Goal: Task Accomplishment & Management: Use online tool/utility

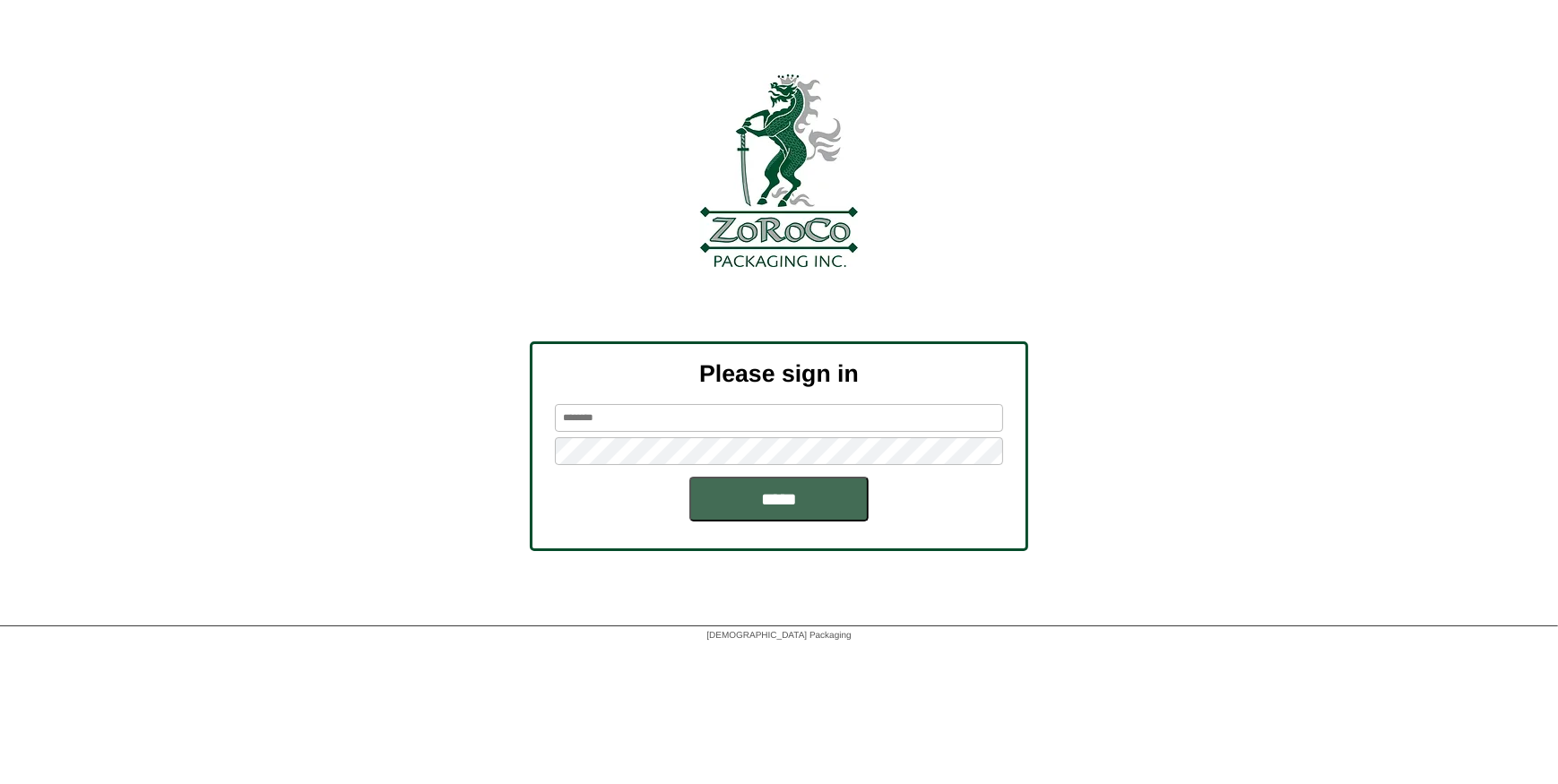
type input "*********"
click at [748, 510] on input "*****" at bounding box center [779, 499] width 179 height 45
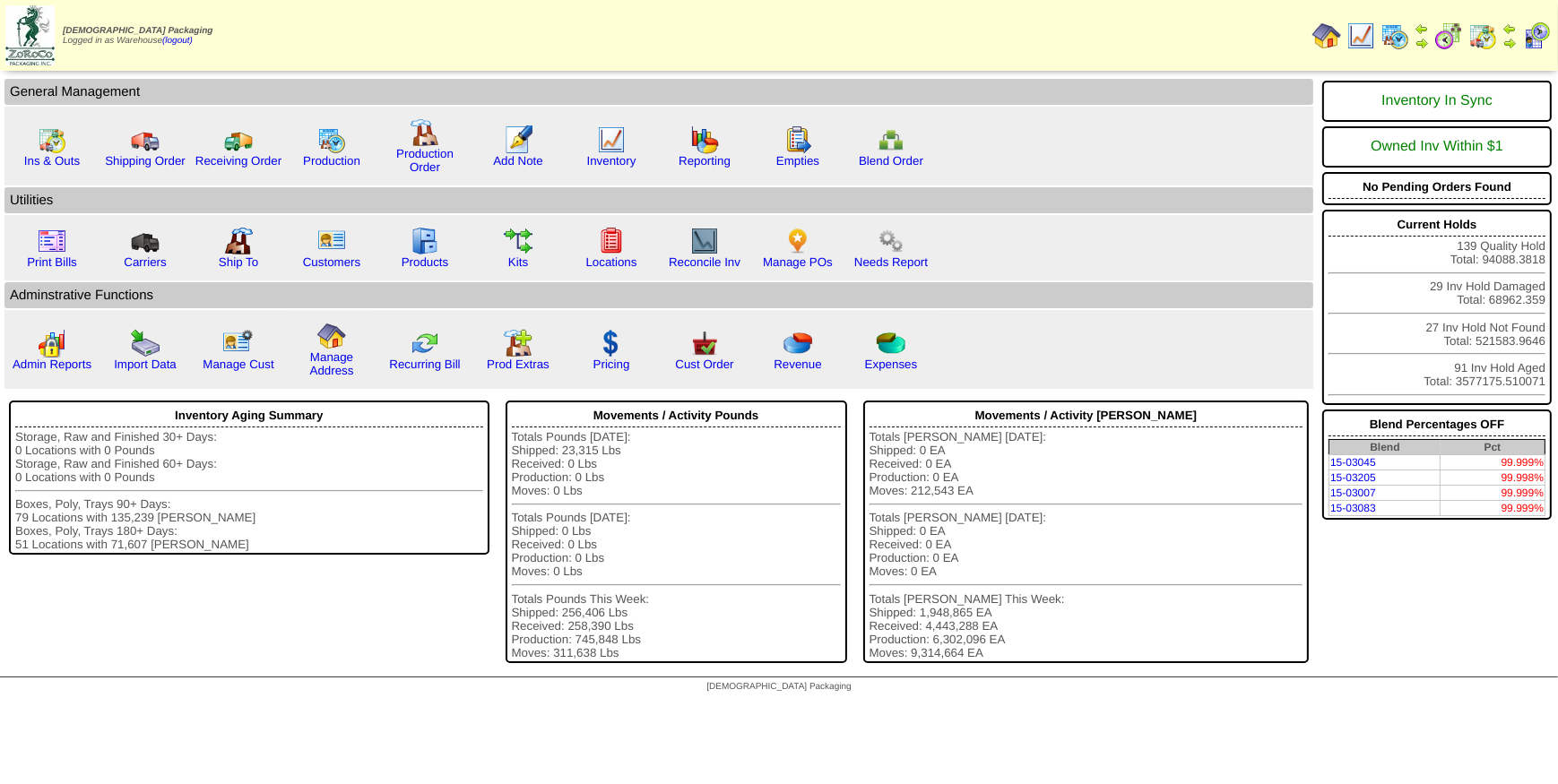
click at [1388, 29] on img at bounding box center [1395, 36] width 29 height 29
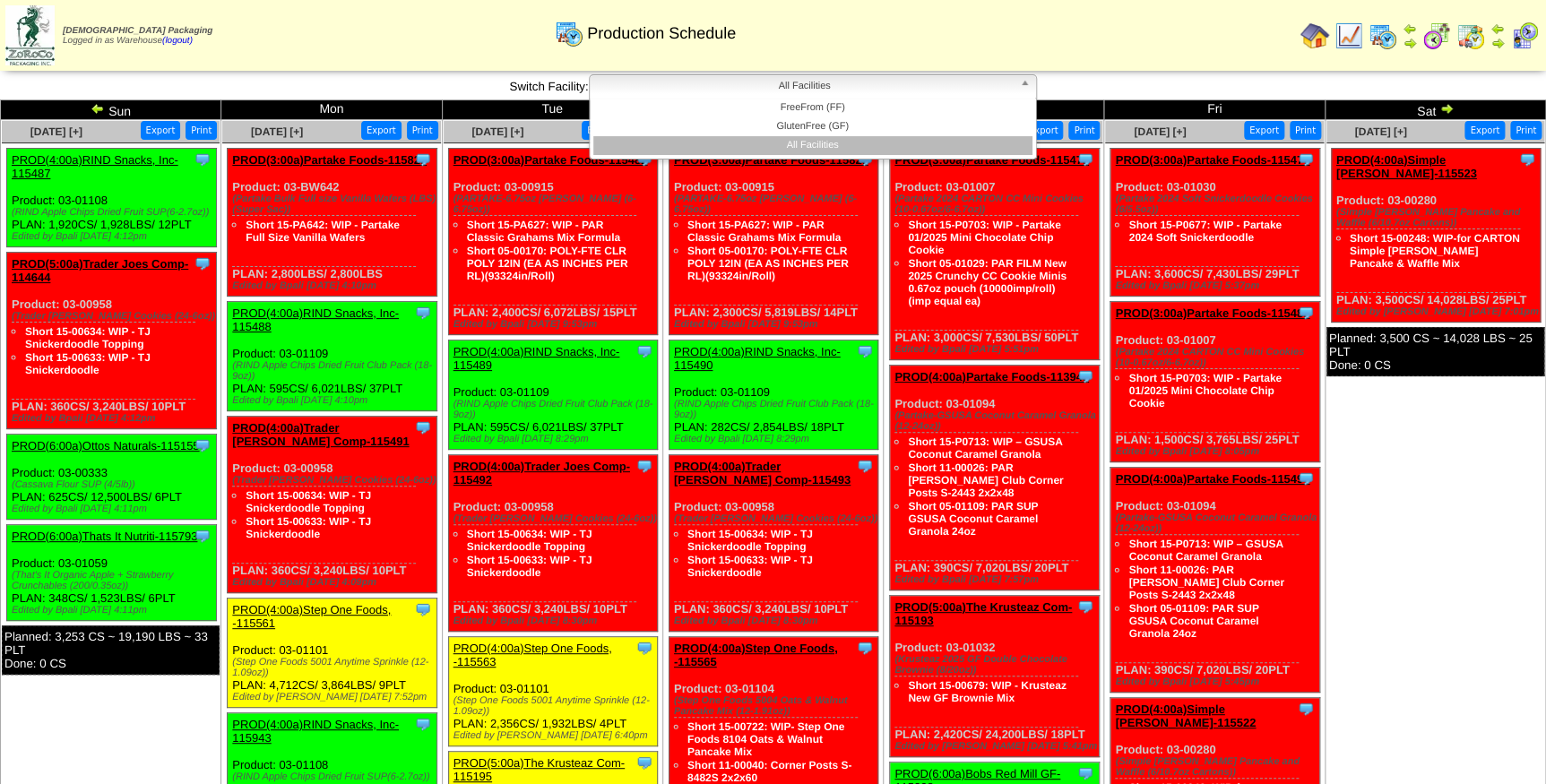
click at [673, 86] on span "All Facilities" at bounding box center [804, 86] width 415 height 22
click at [685, 121] on li "GlutenFree (GF)" at bounding box center [812, 126] width 439 height 19
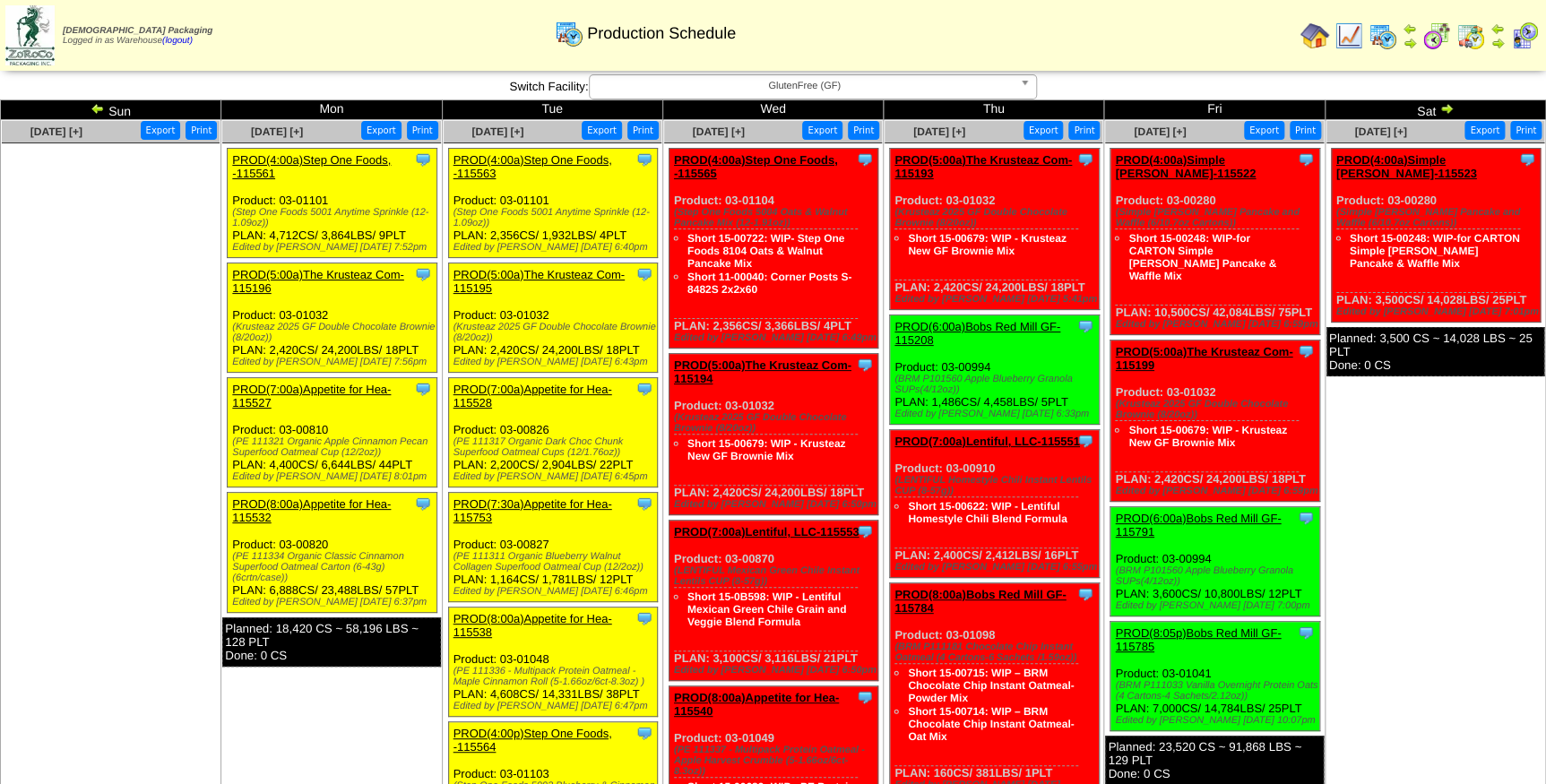
click at [551, 159] on link "PROD(4:00a)Step One Foods, -115563" at bounding box center [532, 167] width 159 height 27
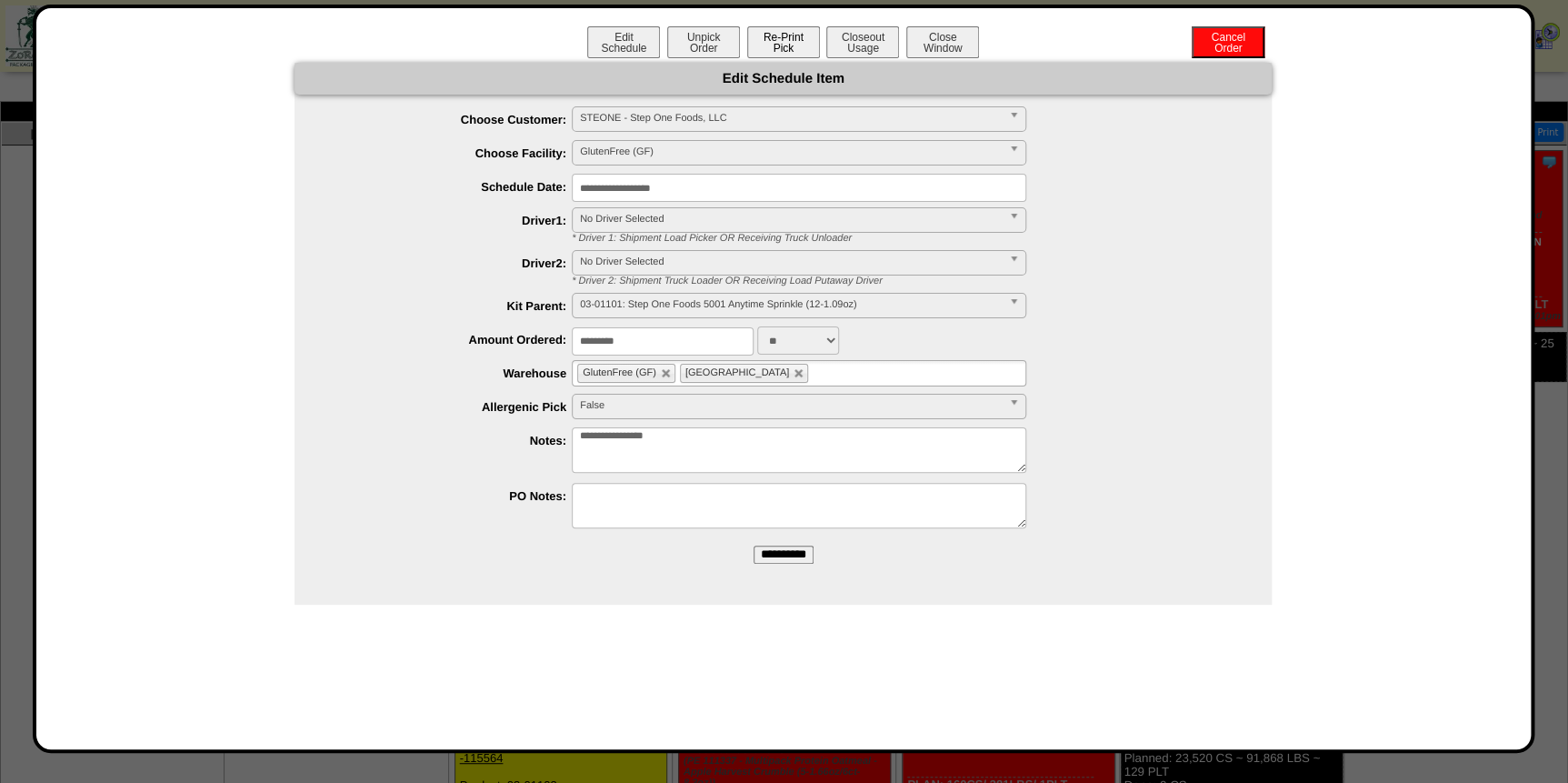
click at [789, 46] on button "Re-Print Pick" at bounding box center [784, 42] width 73 height 32
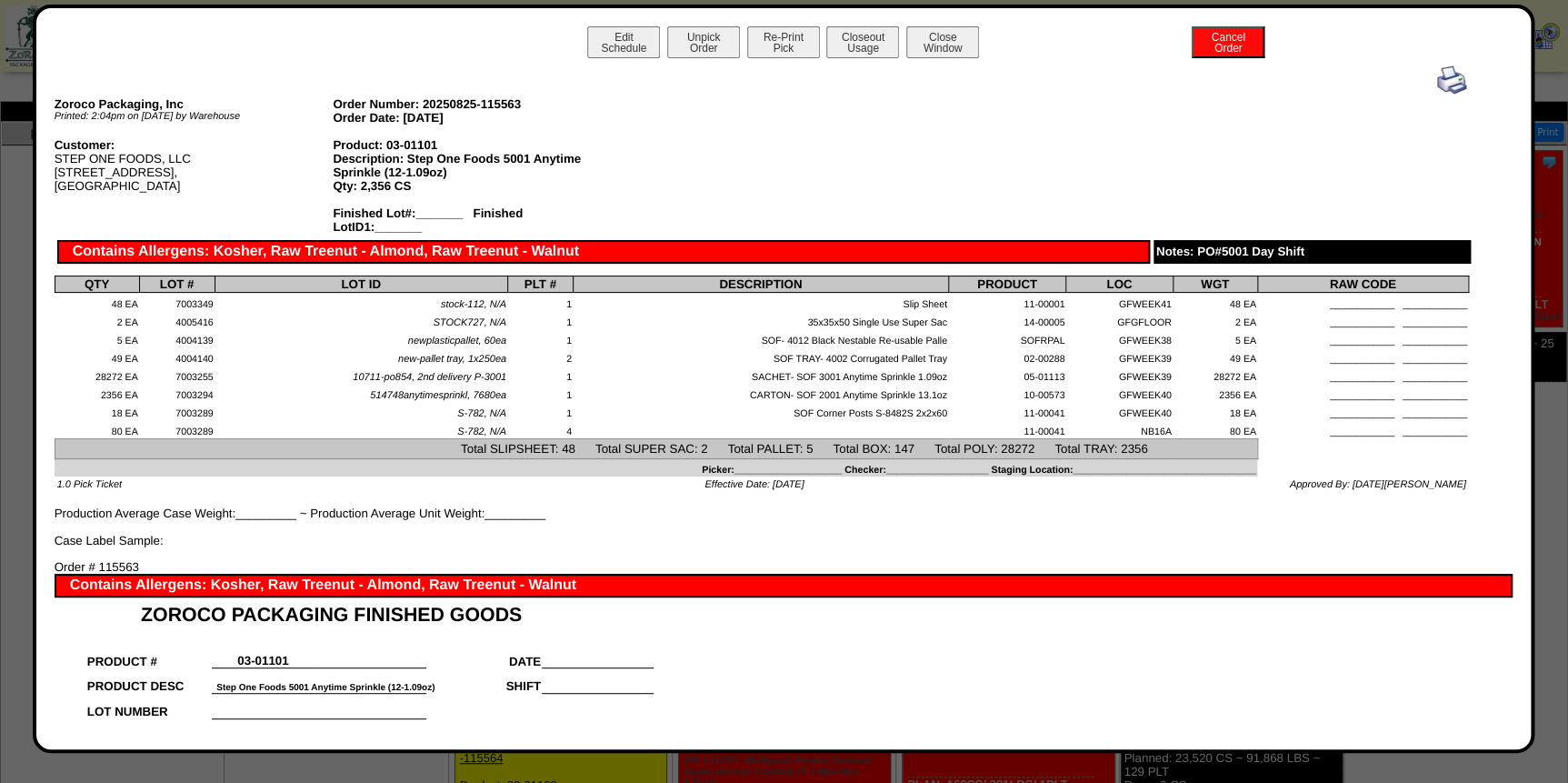
click at [1437, 82] on img at bounding box center [1452, 80] width 29 height 29
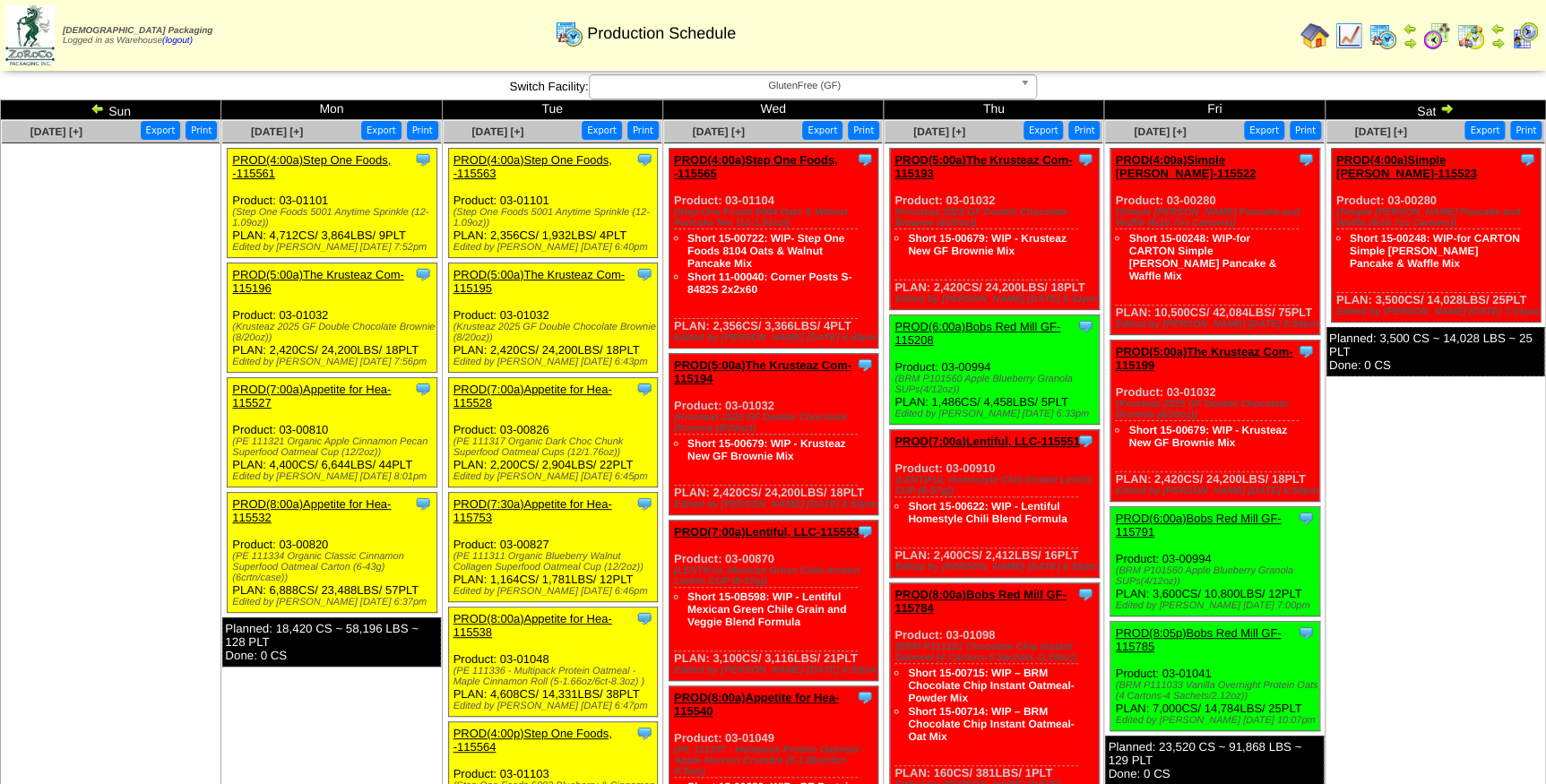
click at [555, 276] on link "PROD(5:00a)The Krusteaz Com-115195" at bounding box center [538, 282] width 171 height 27
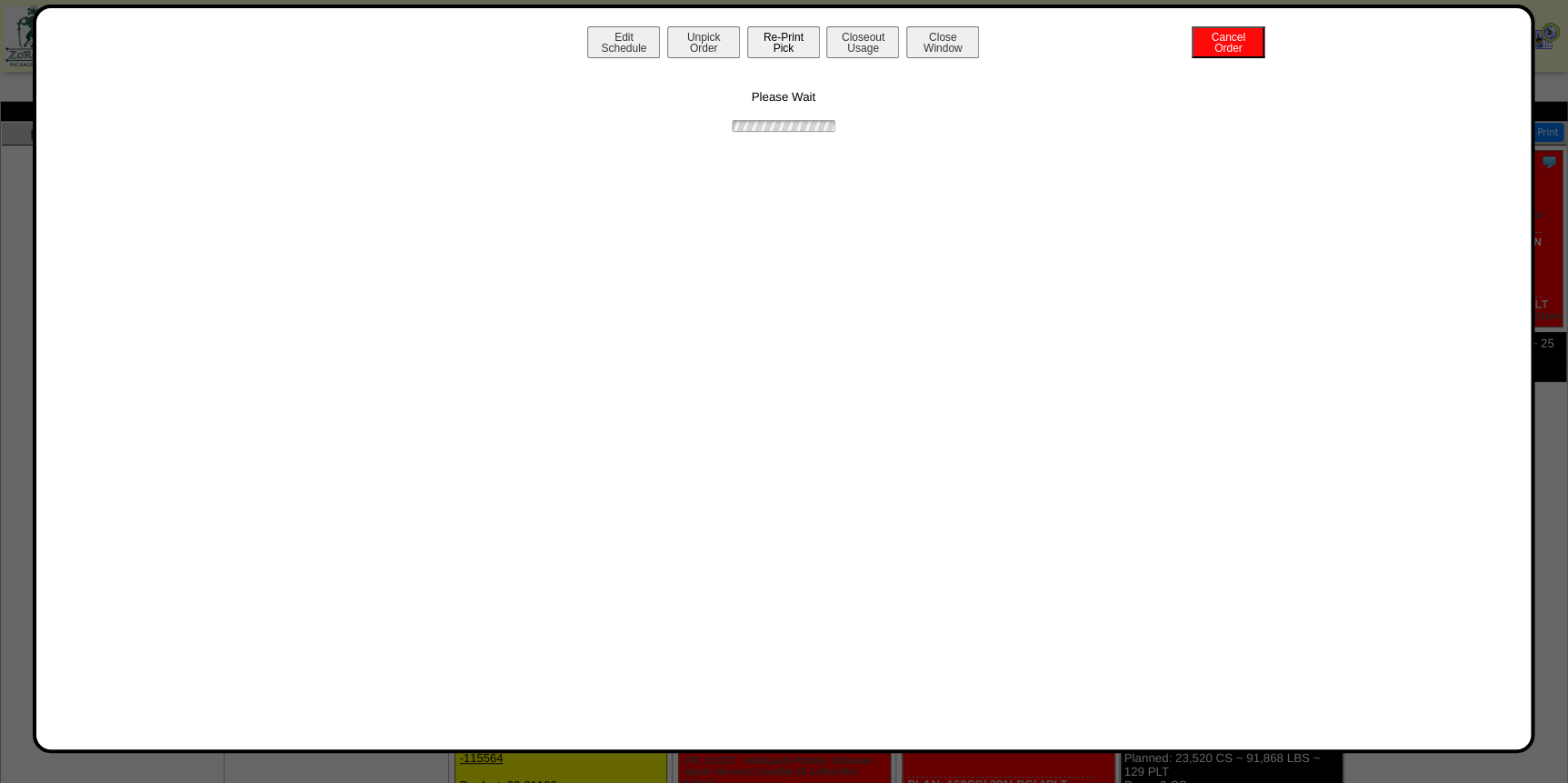
click at [803, 41] on button "Re-Print Pick" at bounding box center [784, 42] width 73 height 32
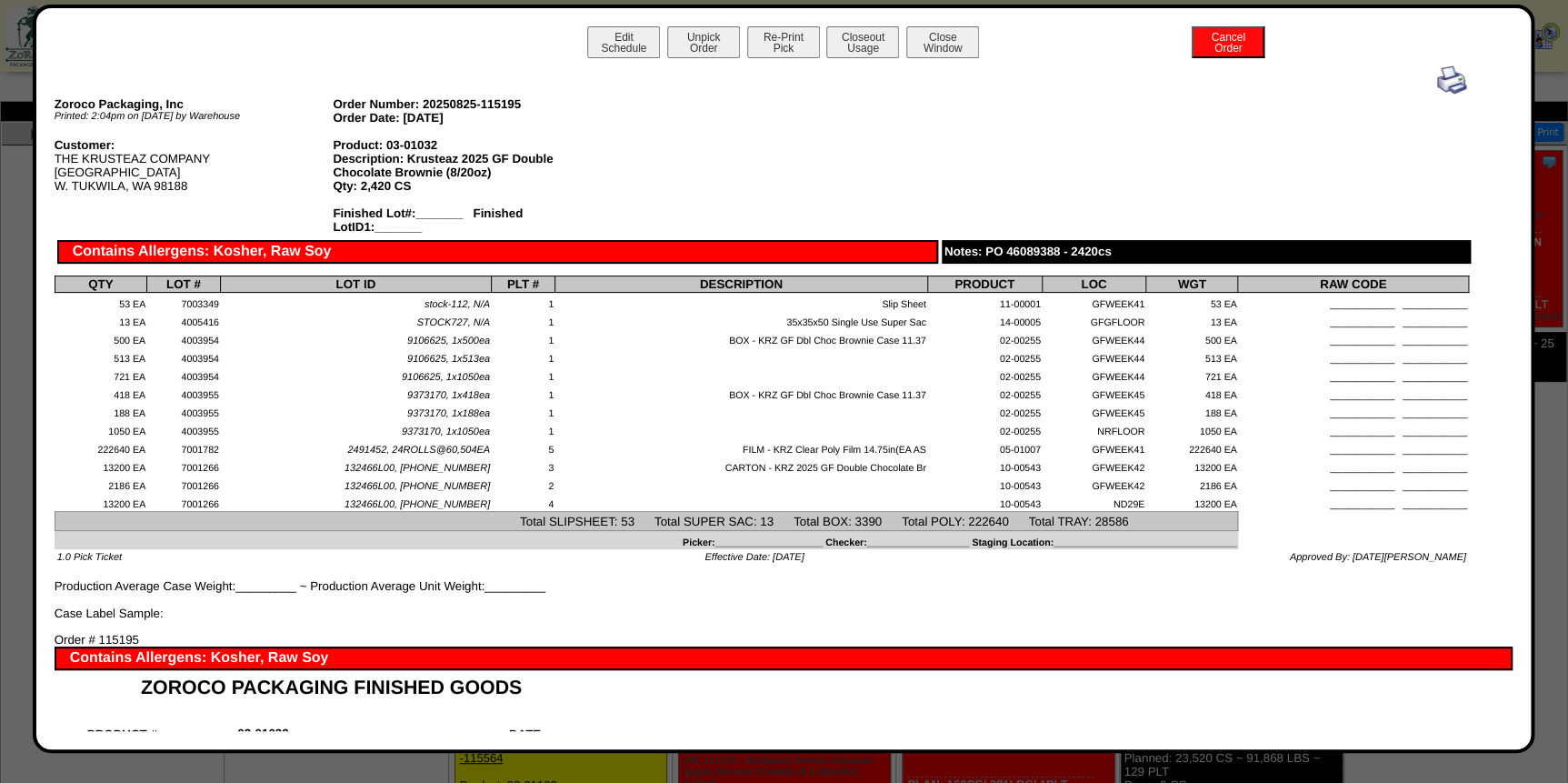
click at [1449, 82] on img at bounding box center [1452, 80] width 29 height 29
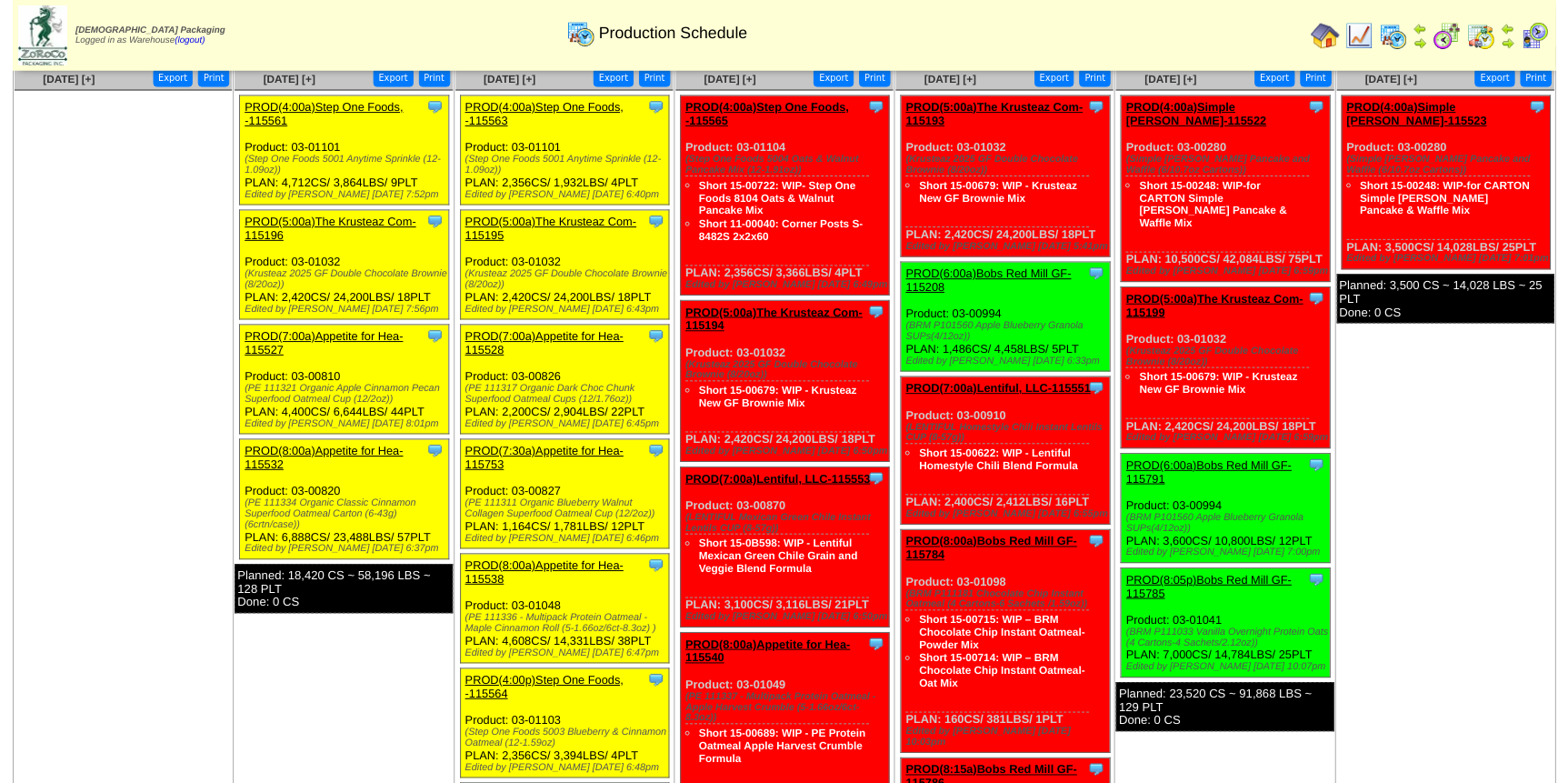
scroll to position [82, 0]
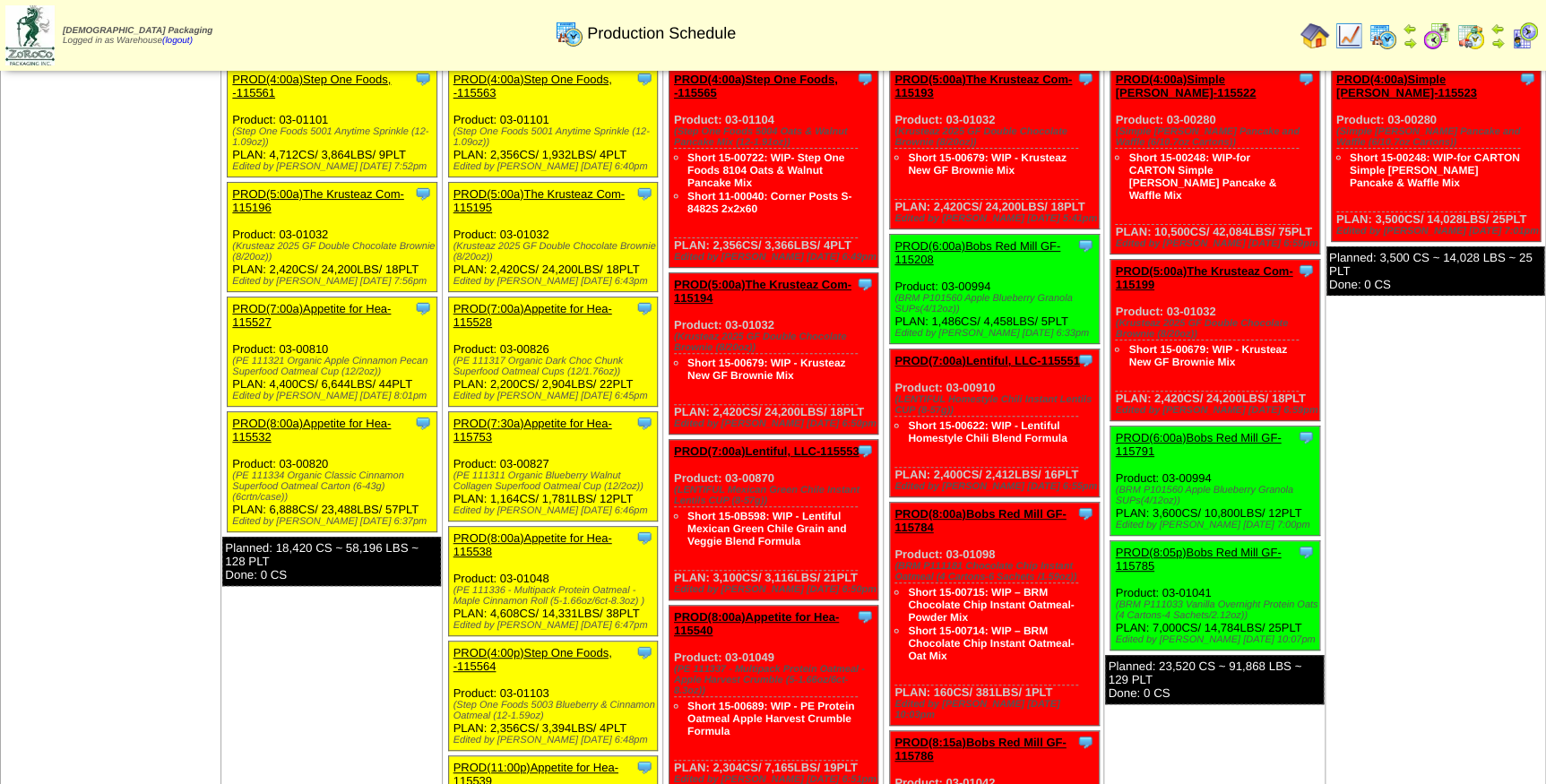
click at [542, 306] on link "PROD(7:00a)Appetite for Hea-115528" at bounding box center [532, 316] width 159 height 27
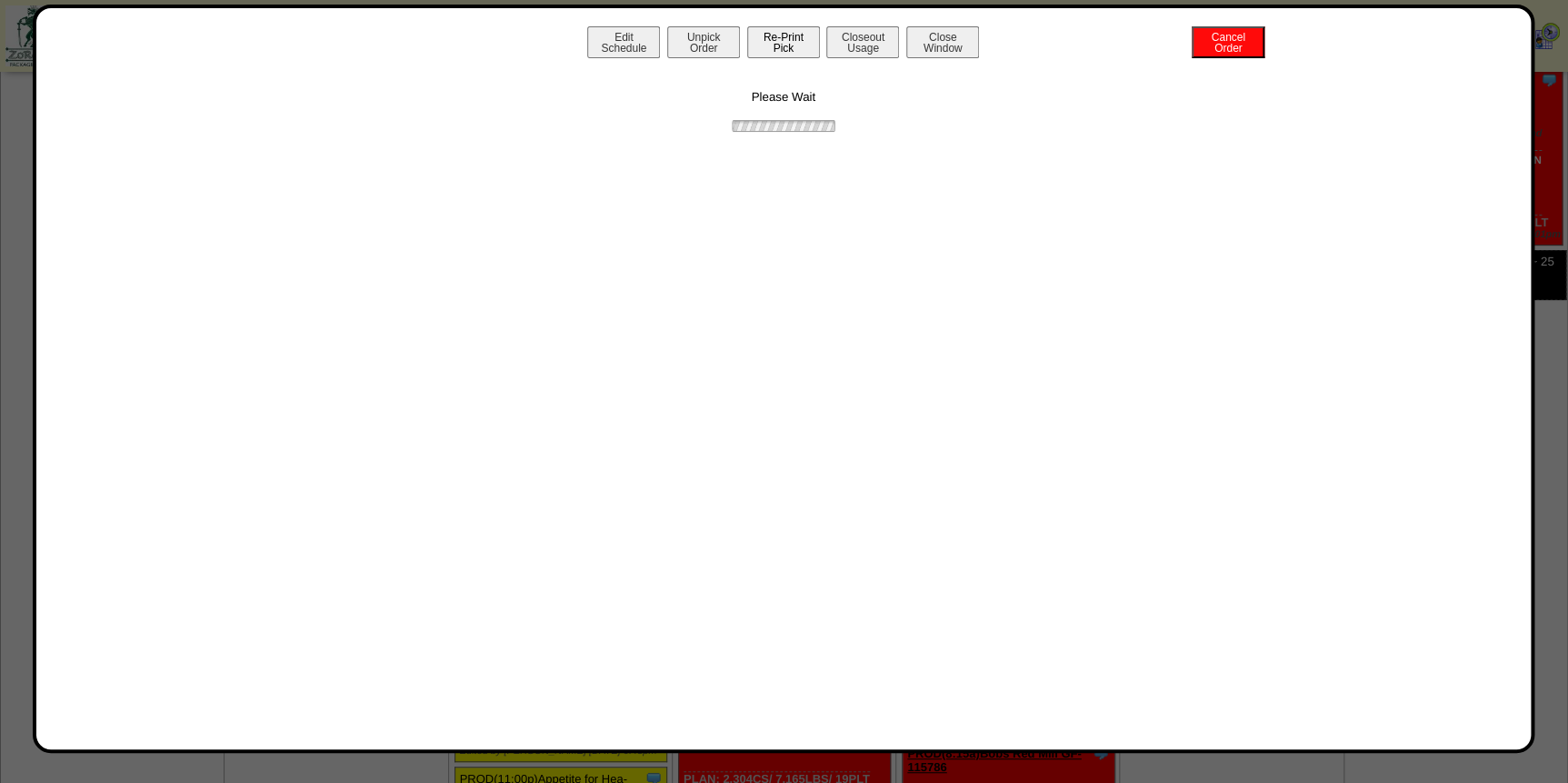
click at [783, 37] on button "Re-Print Pick" at bounding box center [784, 42] width 73 height 32
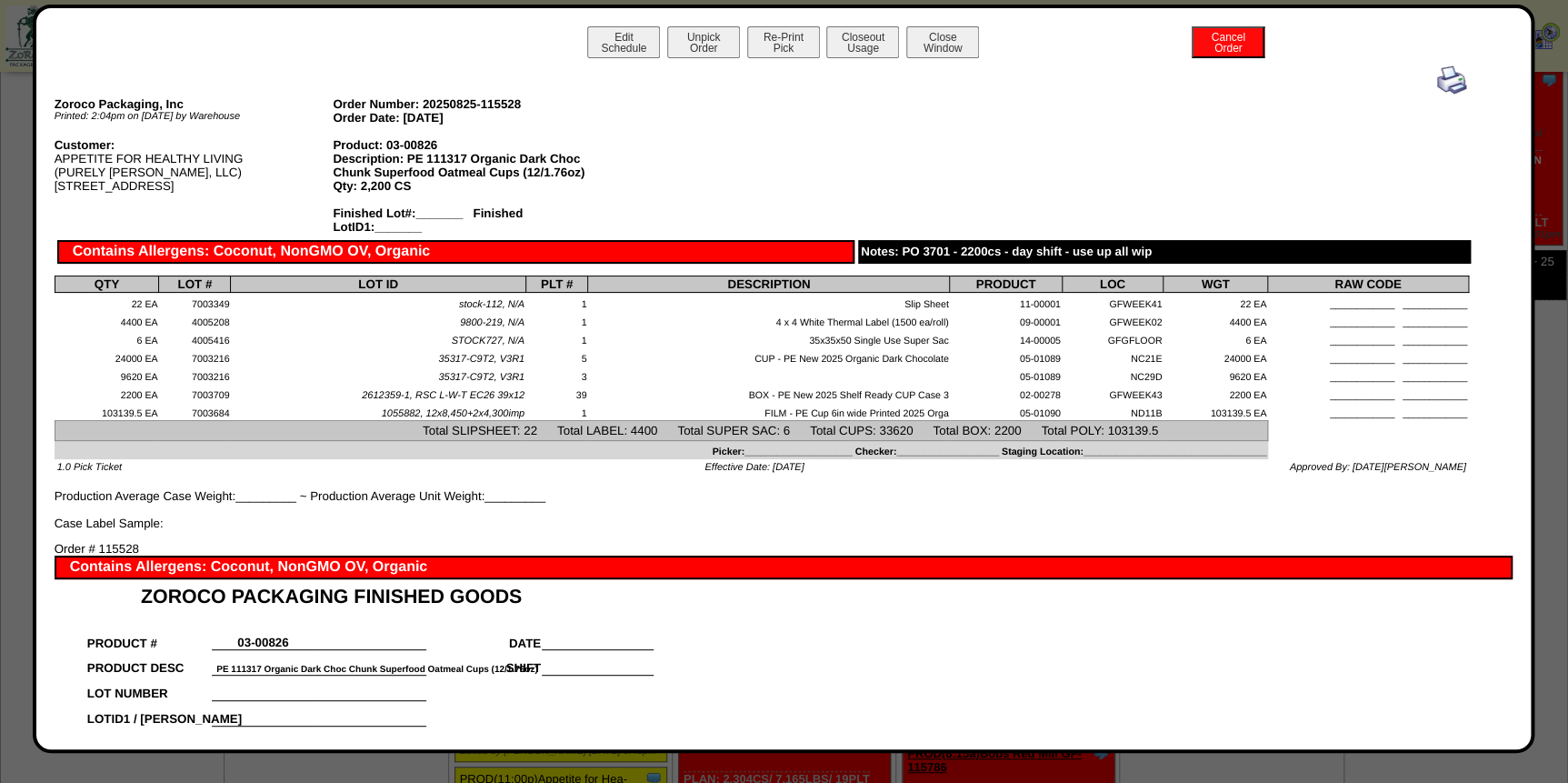
click at [1437, 76] on img at bounding box center [1452, 80] width 29 height 29
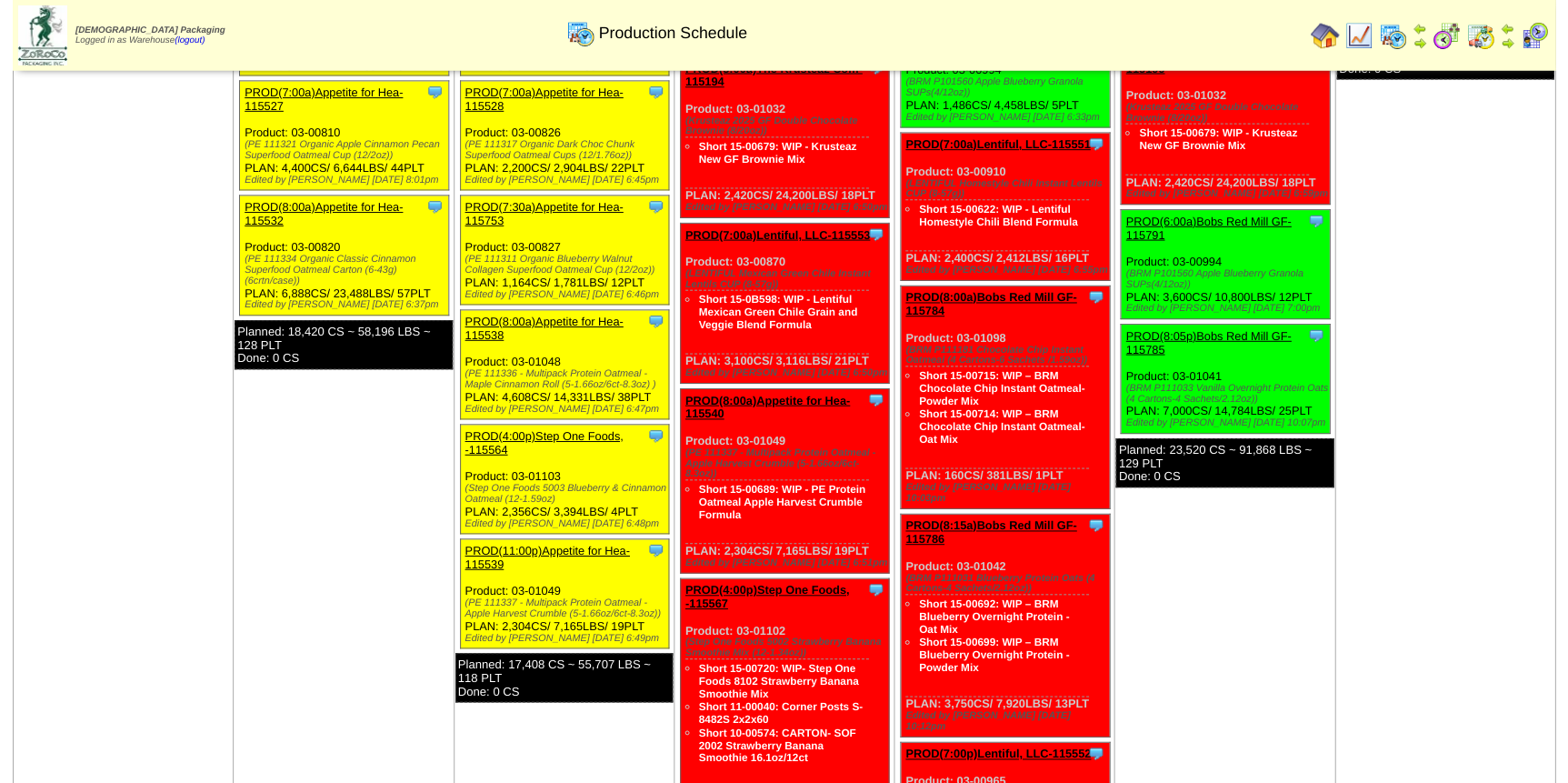
scroll to position [330, 0]
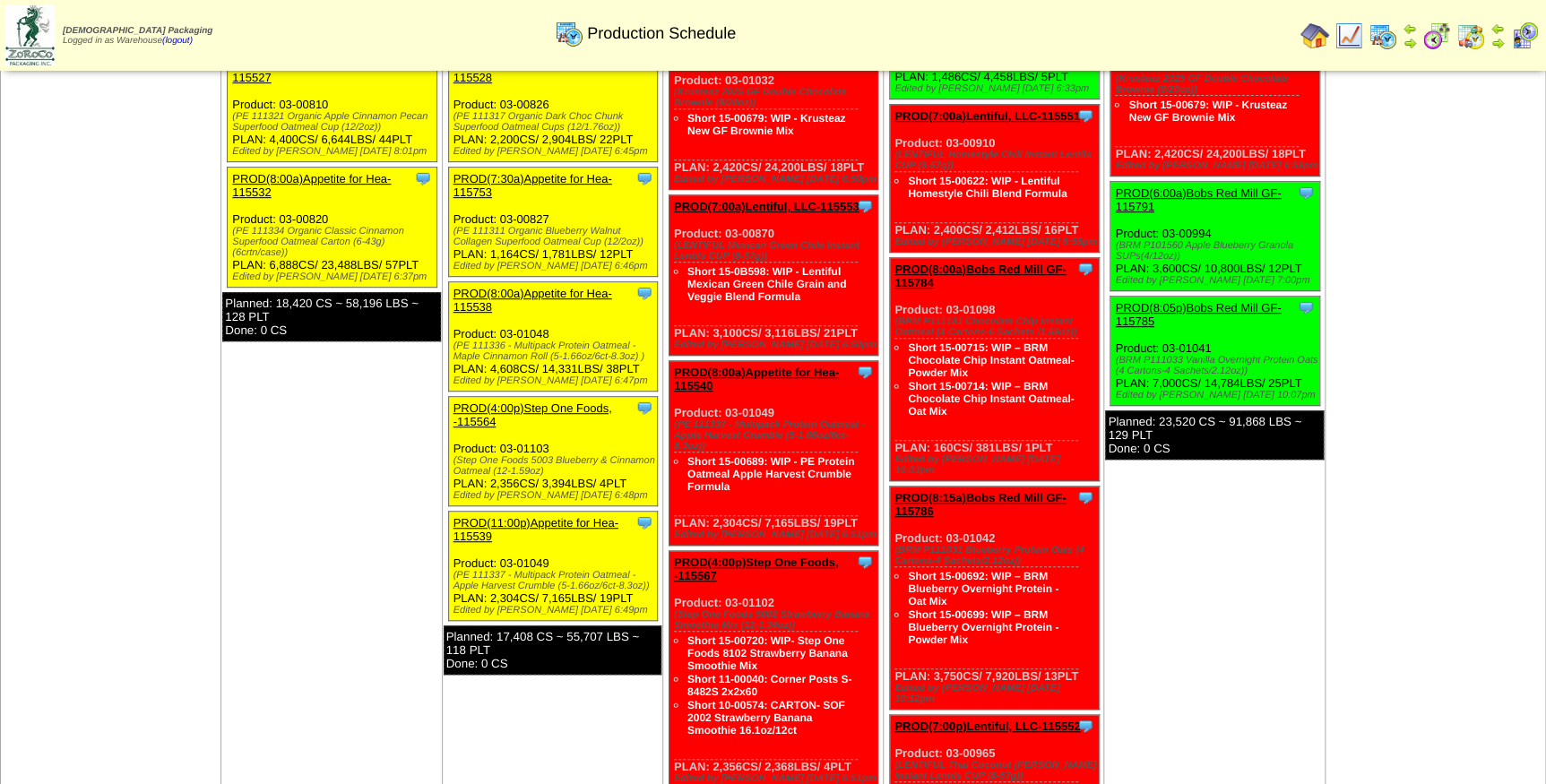
click at [537, 176] on link "PROD(7:30a)Appetite for Hea-115753" at bounding box center [532, 186] width 159 height 27
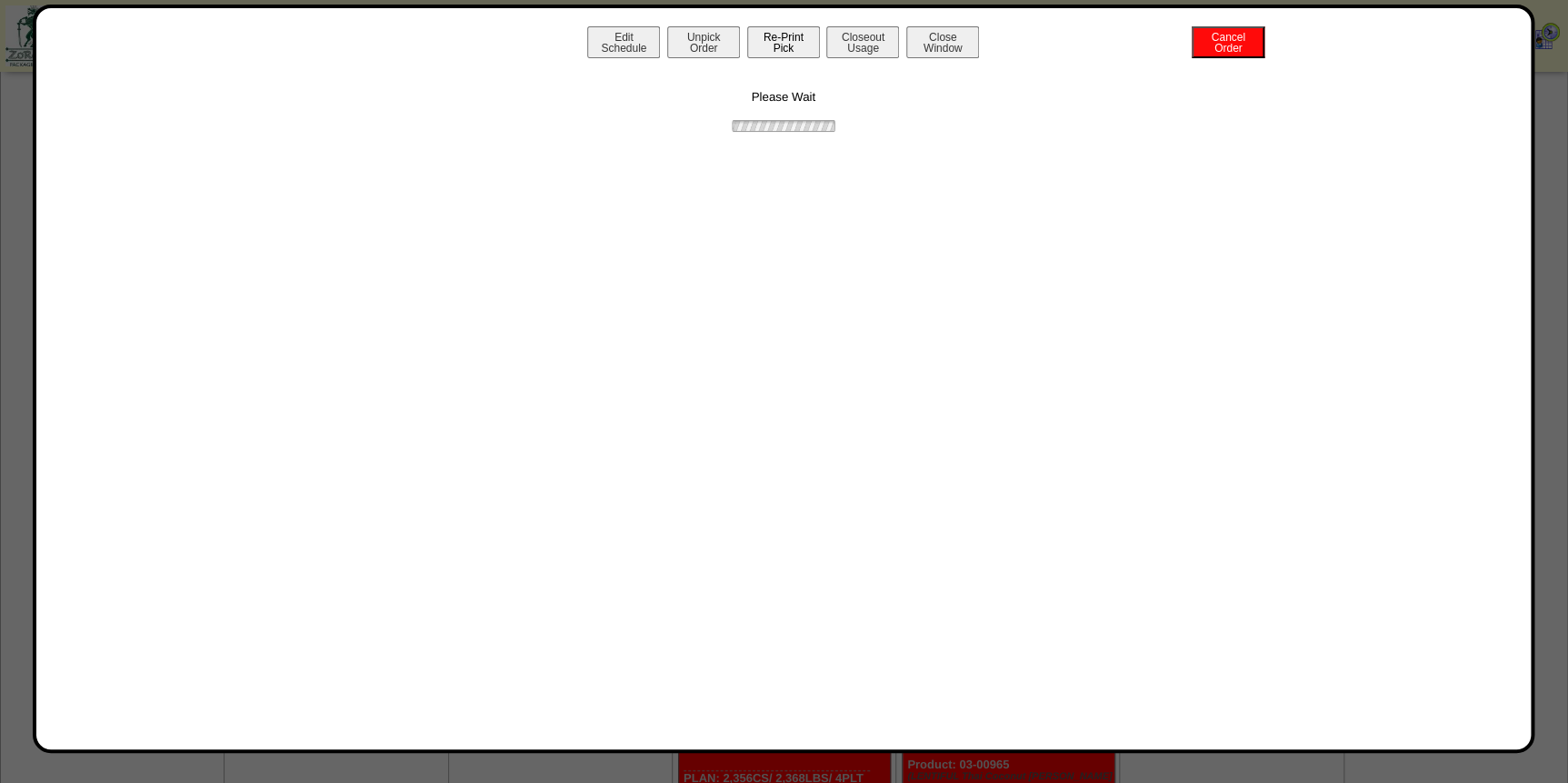
click at [764, 46] on button "Re-Print Pick" at bounding box center [784, 42] width 73 height 32
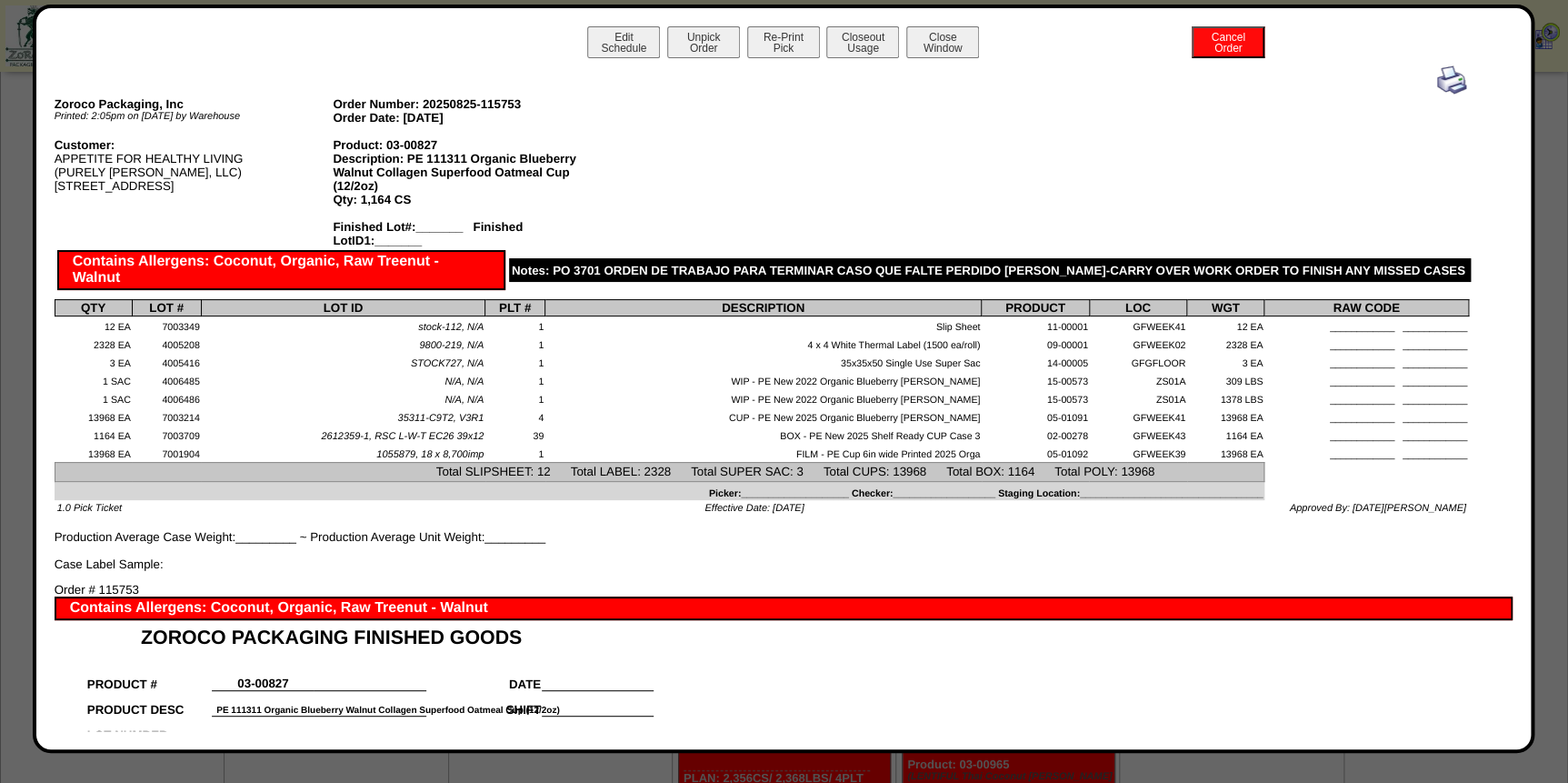
click at [1437, 82] on img at bounding box center [1452, 80] width 29 height 29
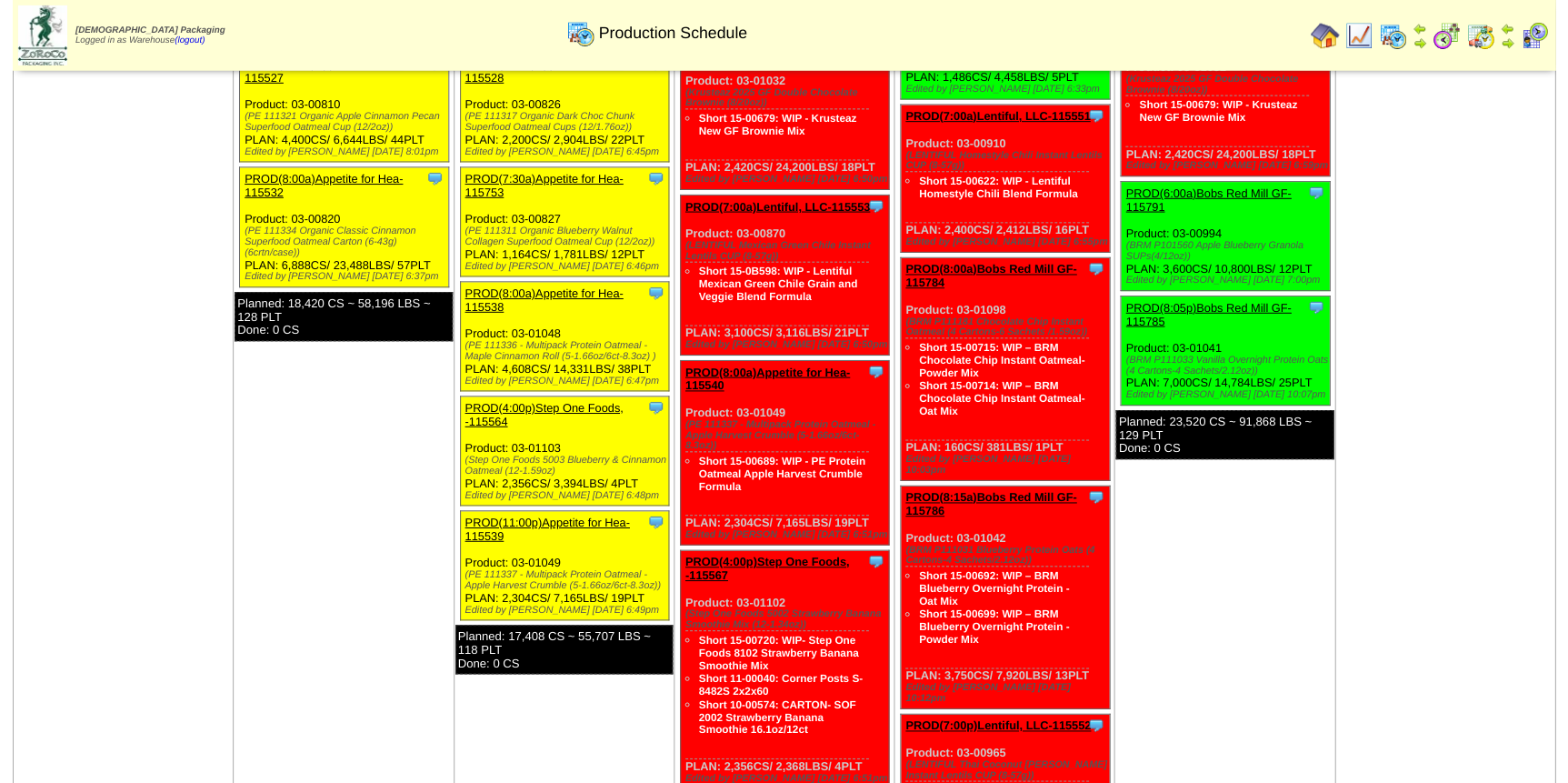
scroll to position [412, 0]
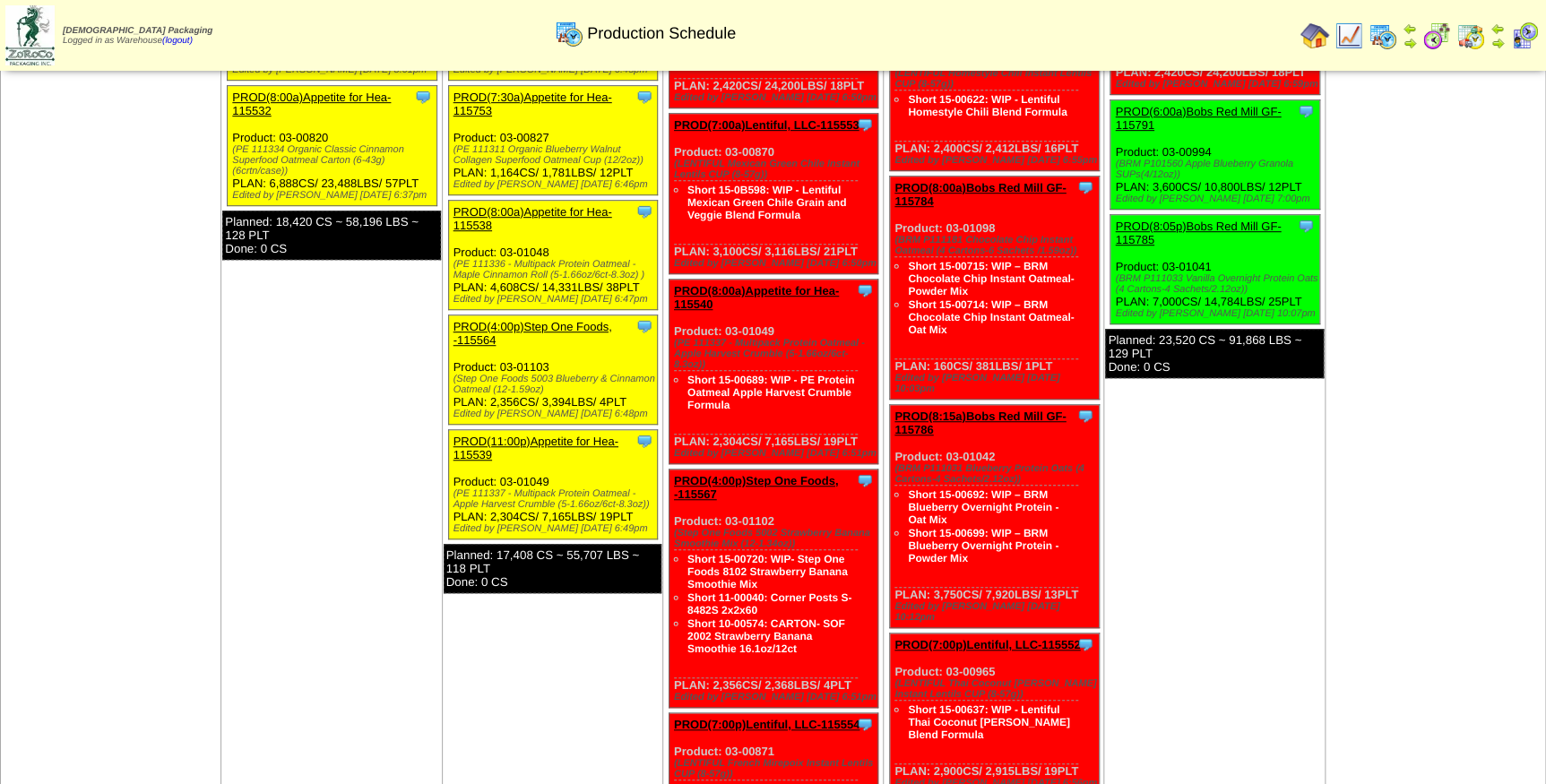
click at [537, 210] on link "PROD(8:00a)Appetite for Hea-115538" at bounding box center [532, 219] width 159 height 27
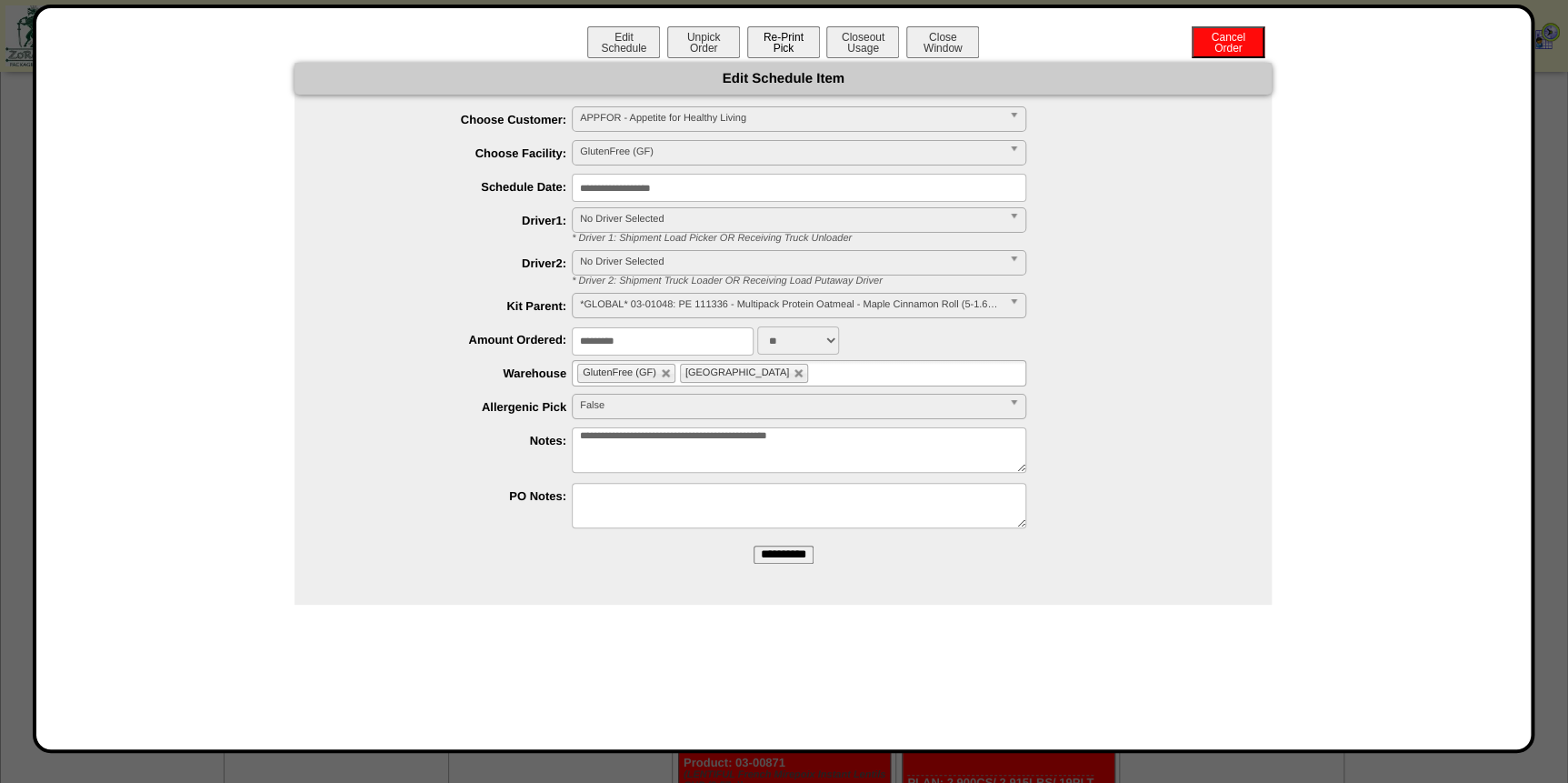
click at [793, 46] on button "Re-Print Pick" at bounding box center [784, 42] width 73 height 32
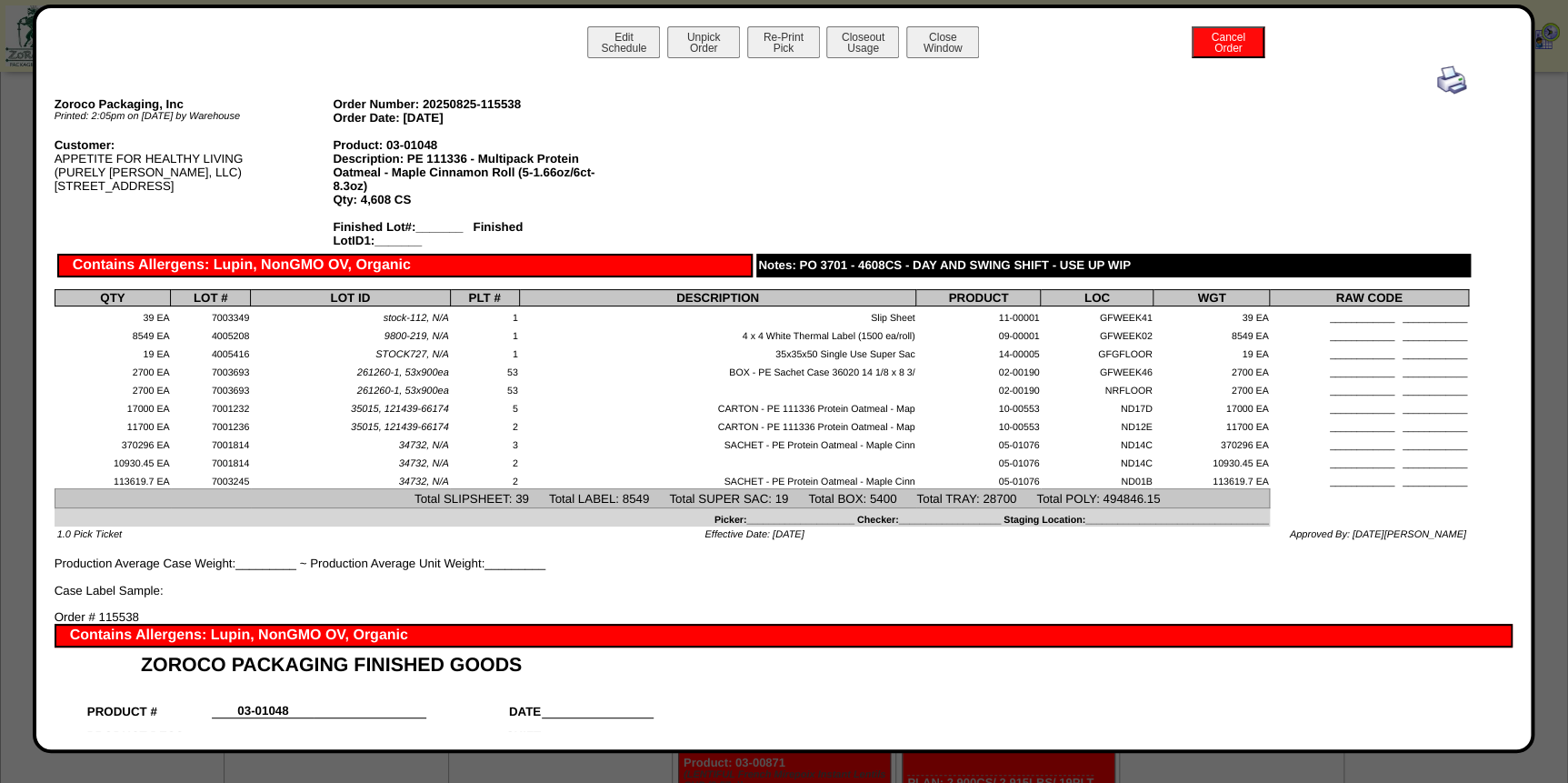
click at [1437, 74] on img at bounding box center [1452, 80] width 29 height 29
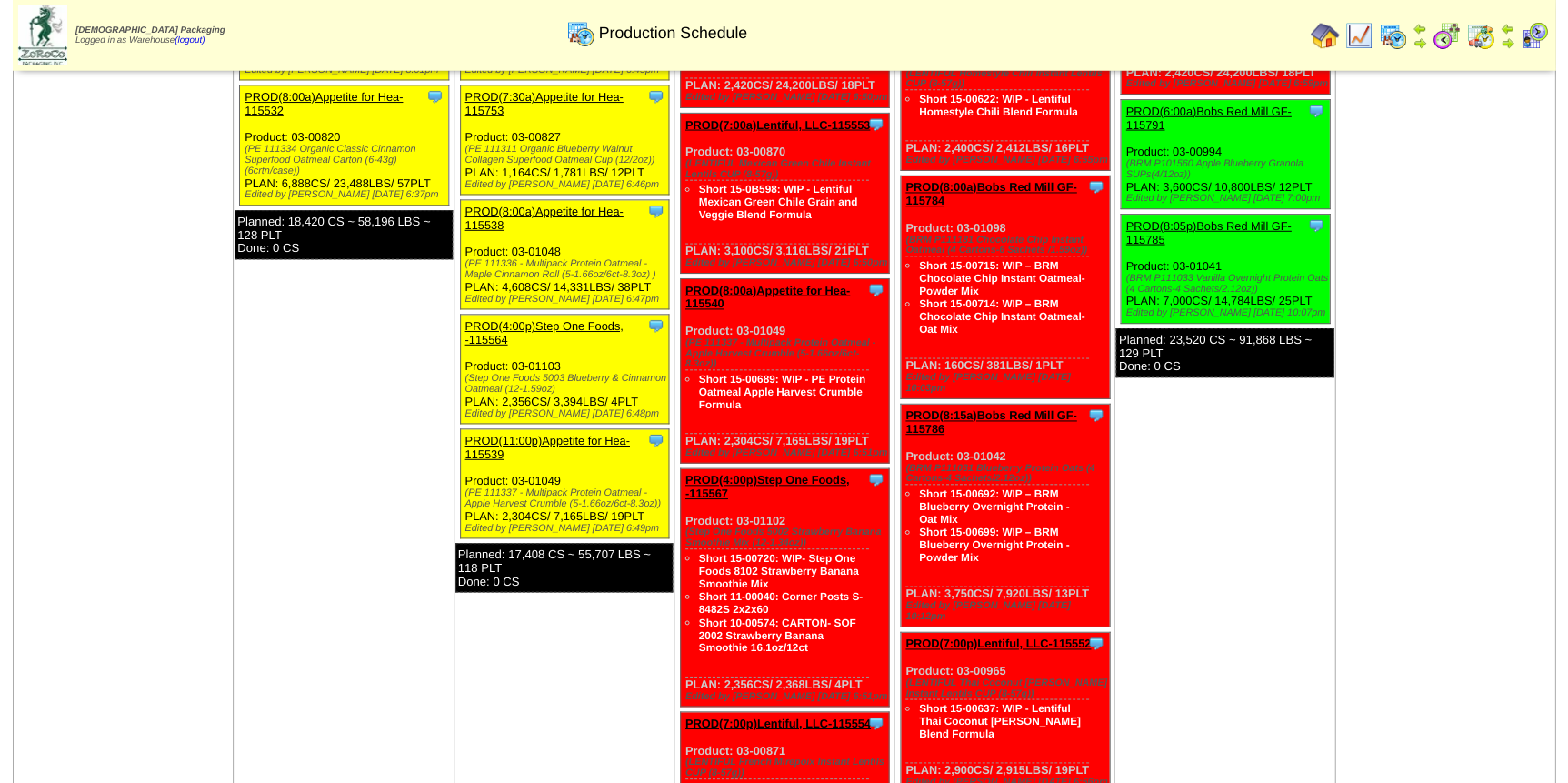
scroll to position [495, 0]
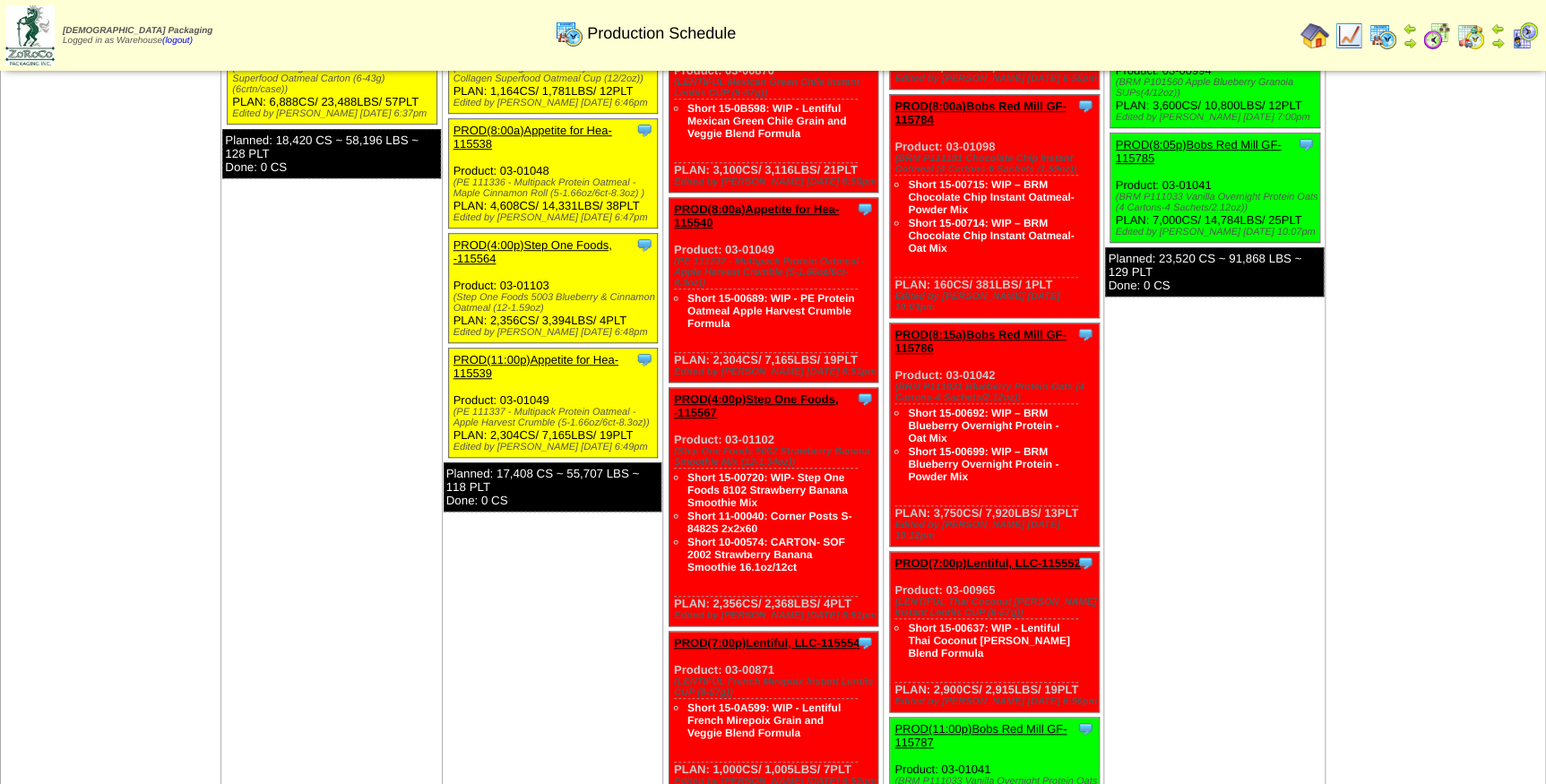
click at [549, 245] on link "PROD(4:00p)Step One Foods, -115564" at bounding box center [532, 252] width 159 height 27
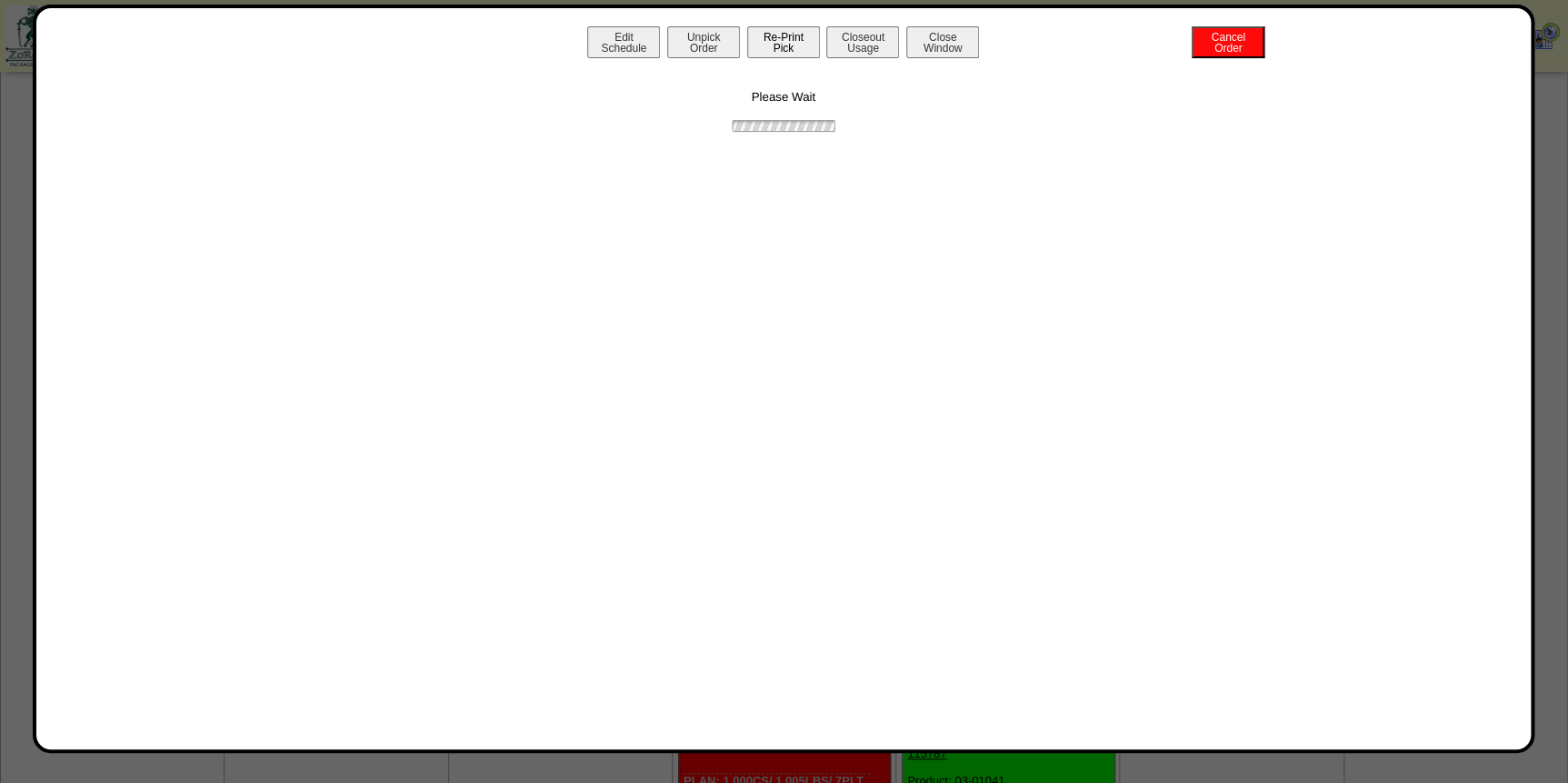
click at [777, 33] on button "Re-Print Pick" at bounding box center [784, 42] width 73 height 32
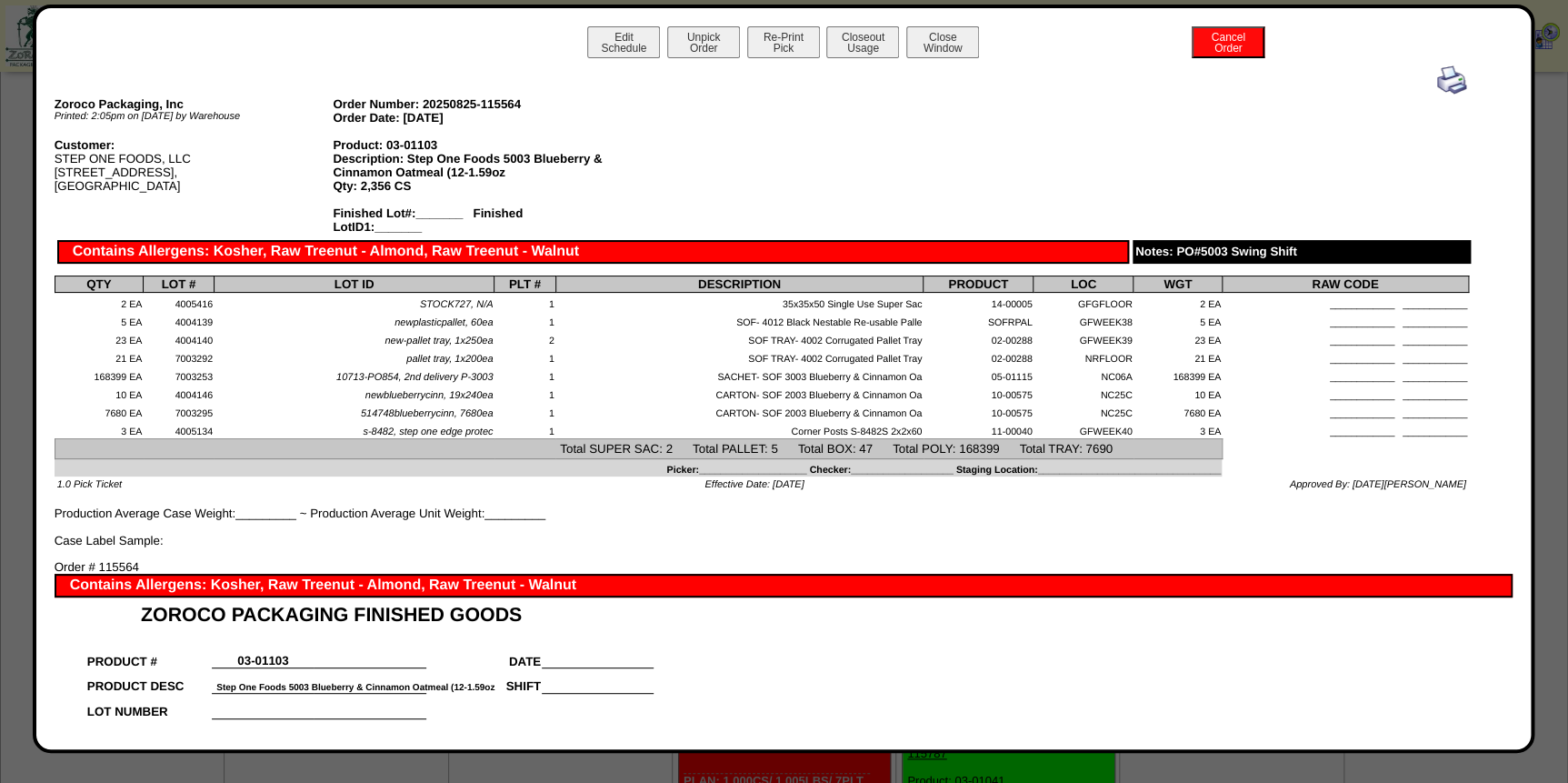
click at [1437, 82] on img at bounding box center [1452, 80] width 29 height 29
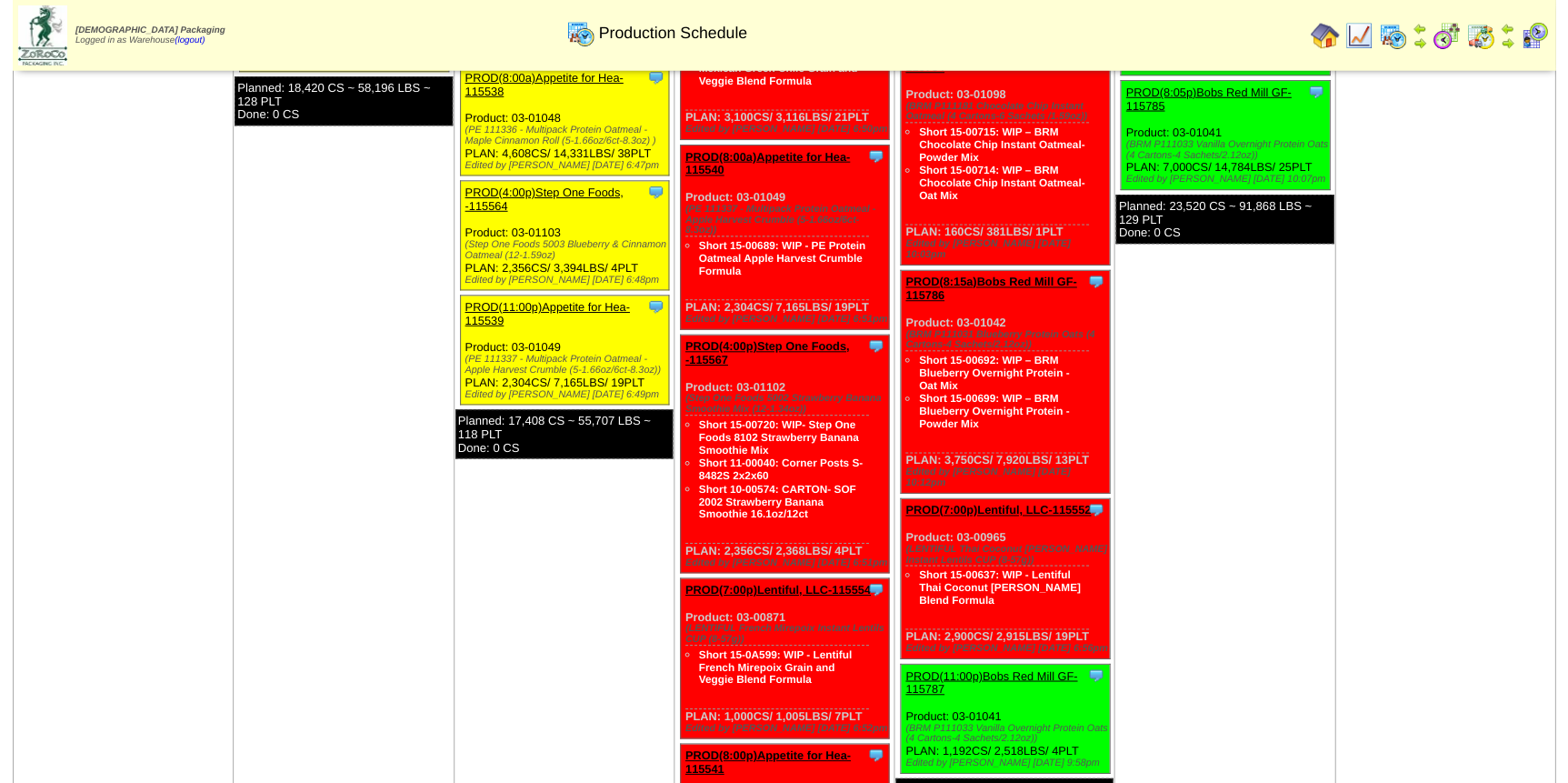
scroll to position [578, 0]
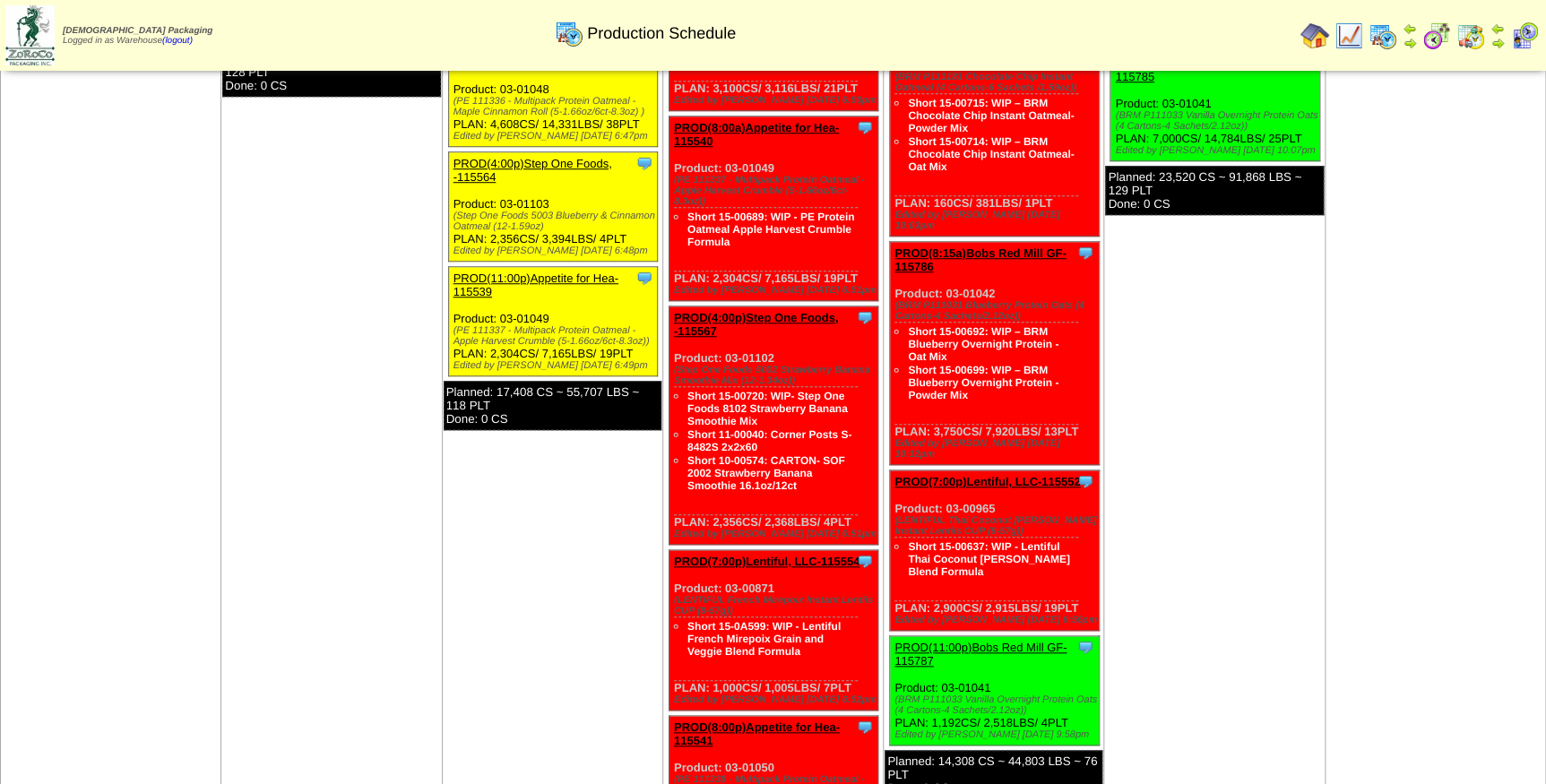
click at [542, 275] on link "PROD(11:00p)Appetite for Hea-115539" at bounding box center [536, 285] width 165 height 27
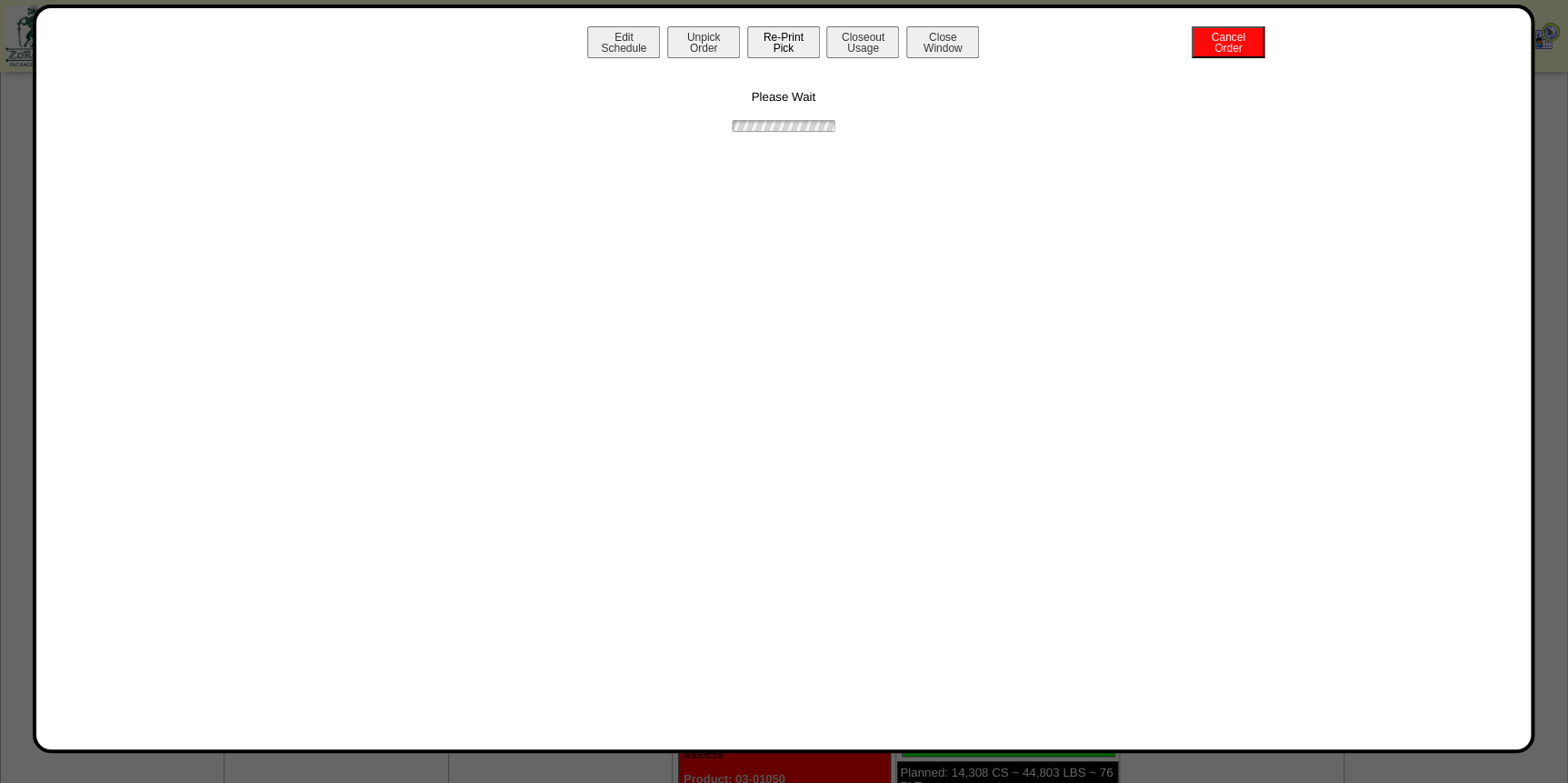
click at [793, 39] on button "Re-Print Pick" at bounding box center [784, 42] width 73 height 32
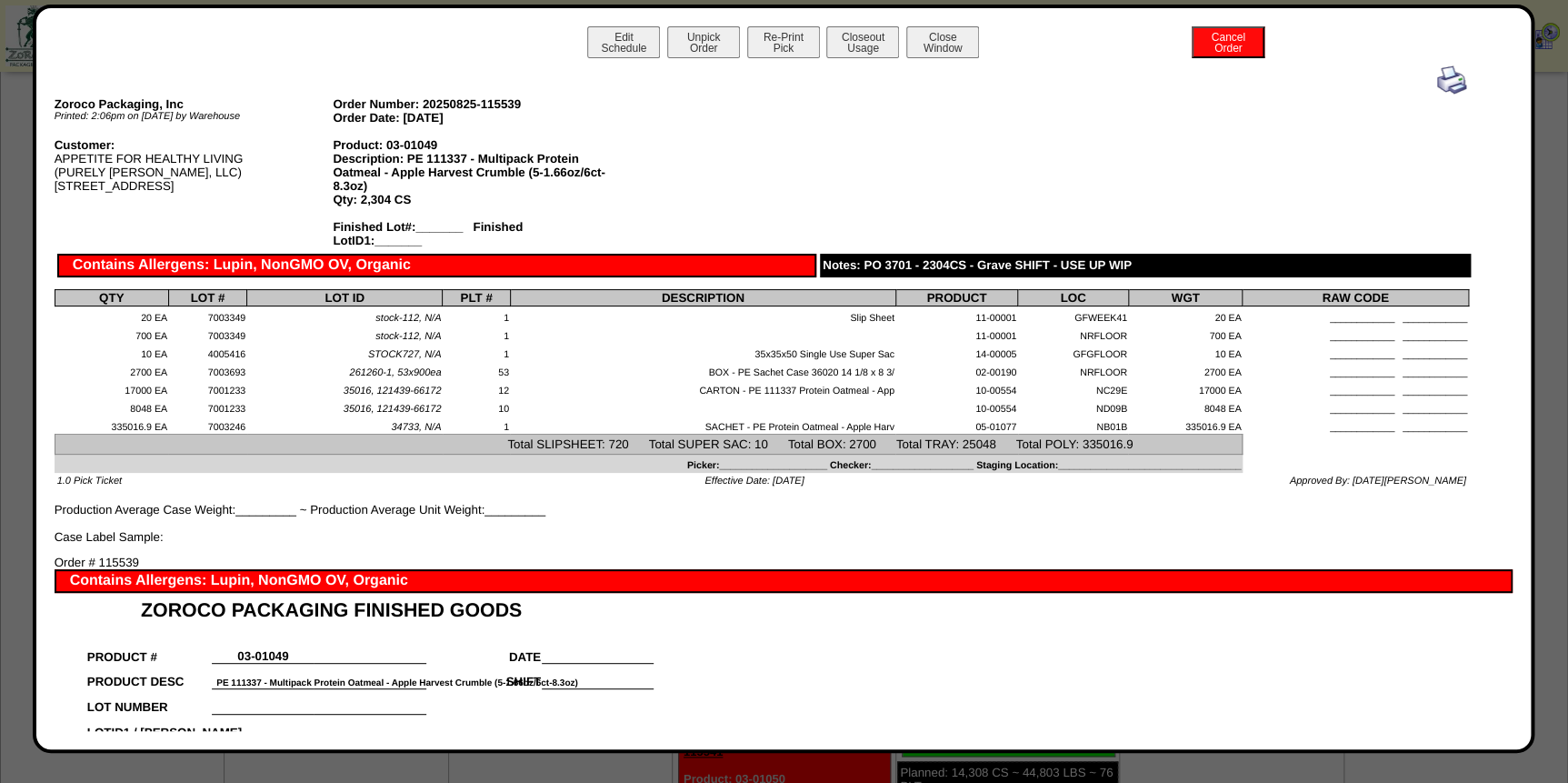
click at [1442, 78] on img at bounding box center [1452, 80] width 29 height 29
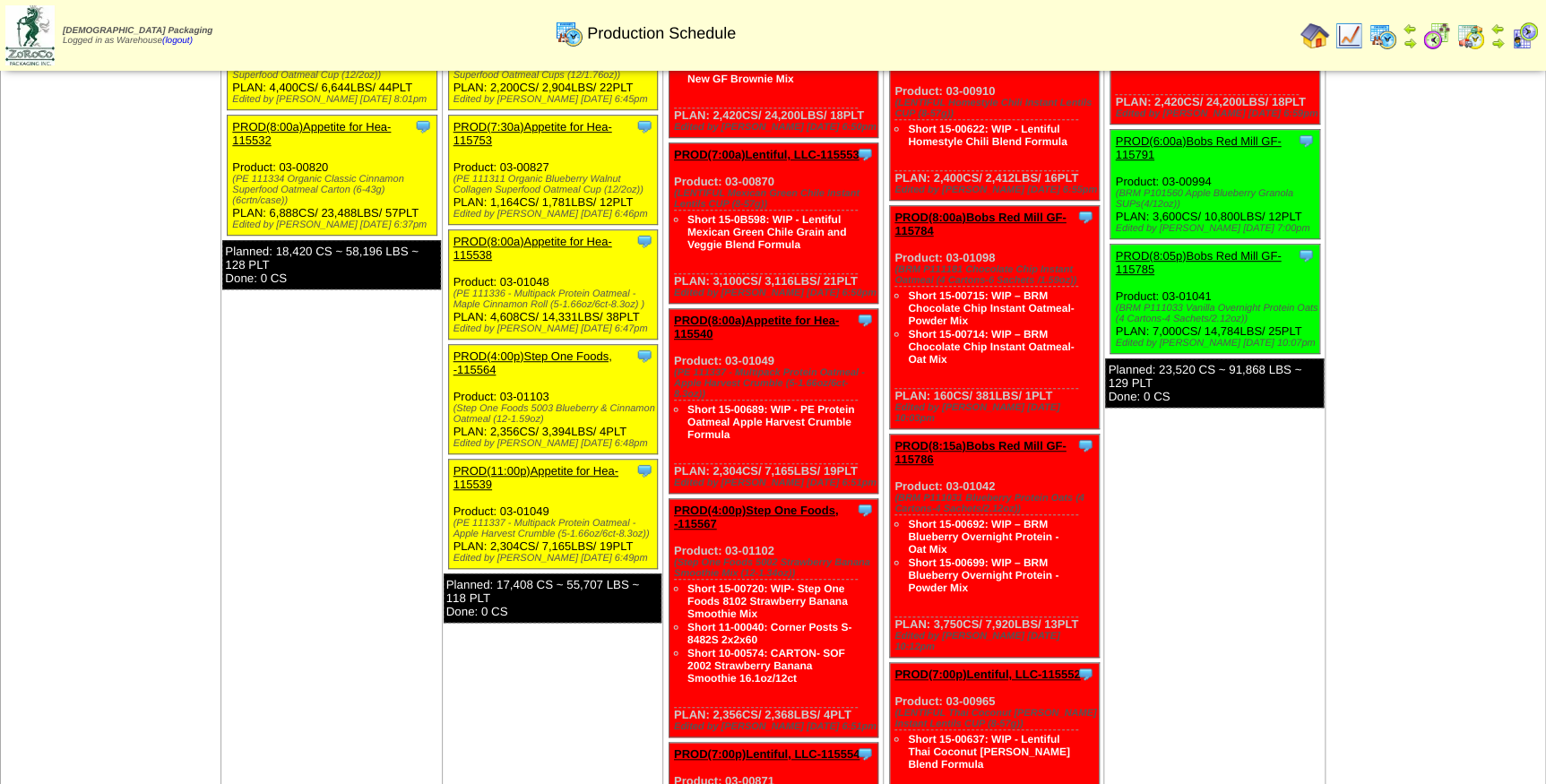
scroll to position [406, 0]
